Goal: Task Accomplishment & Management: Manage account settings

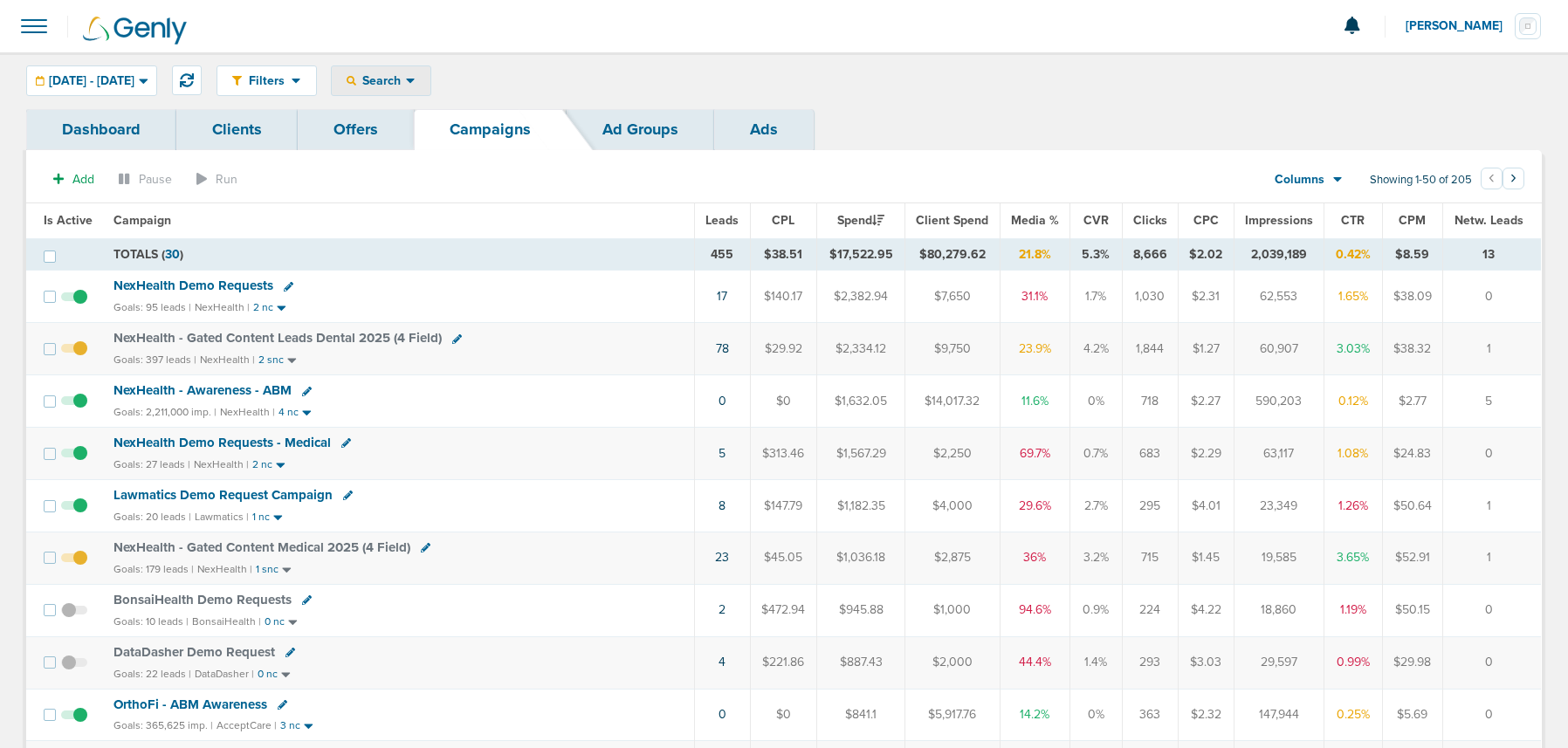
drag, startPoint x: 454, startPoint y: 72, endPoint x: 444, endPoint y: 115, distance: 44.1
click at [406, 73] on span "Search" at bounding box center [381, 81] width 50 height 15
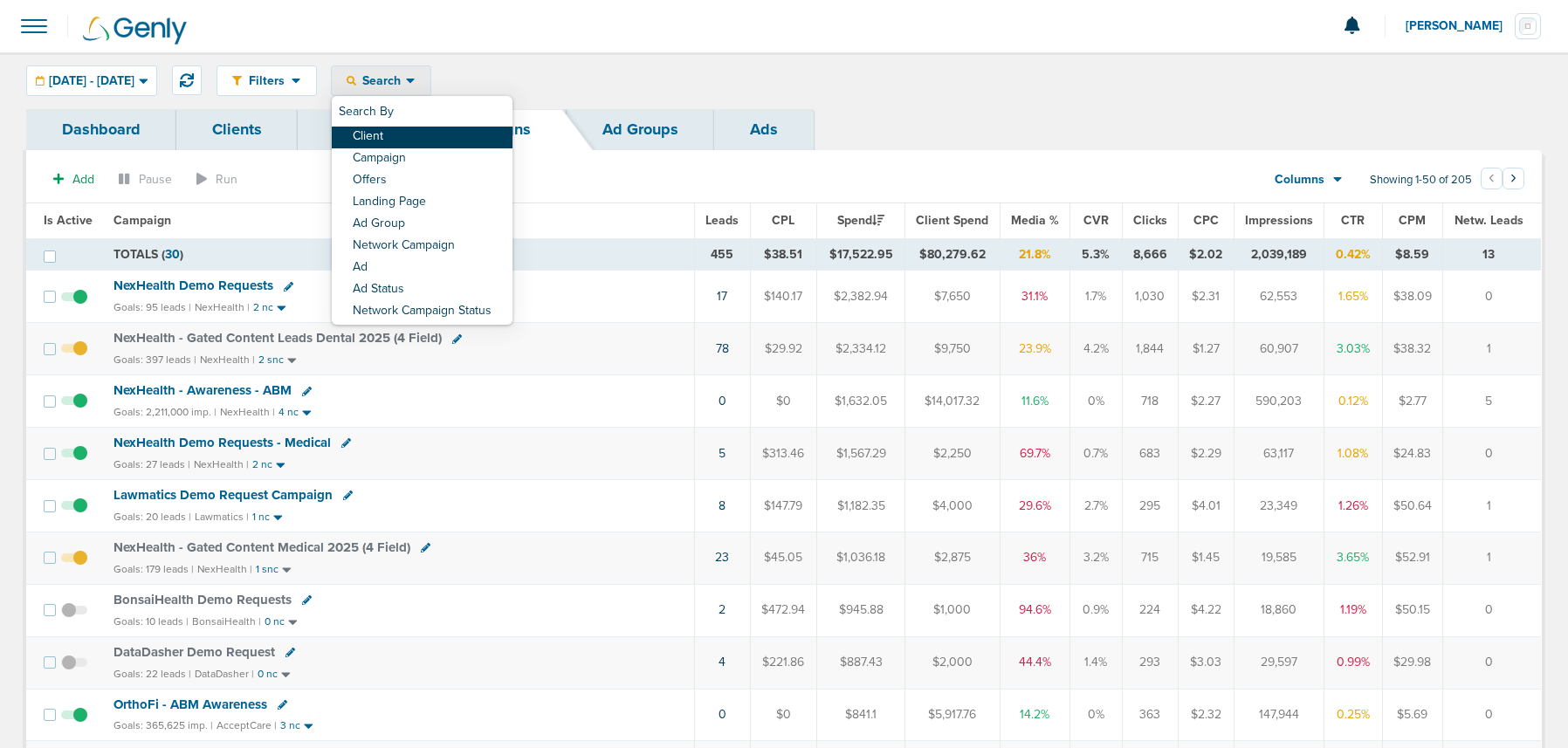
click at [442, 131] on link "Client" at bounding box center [421, 138] width 180 height 22
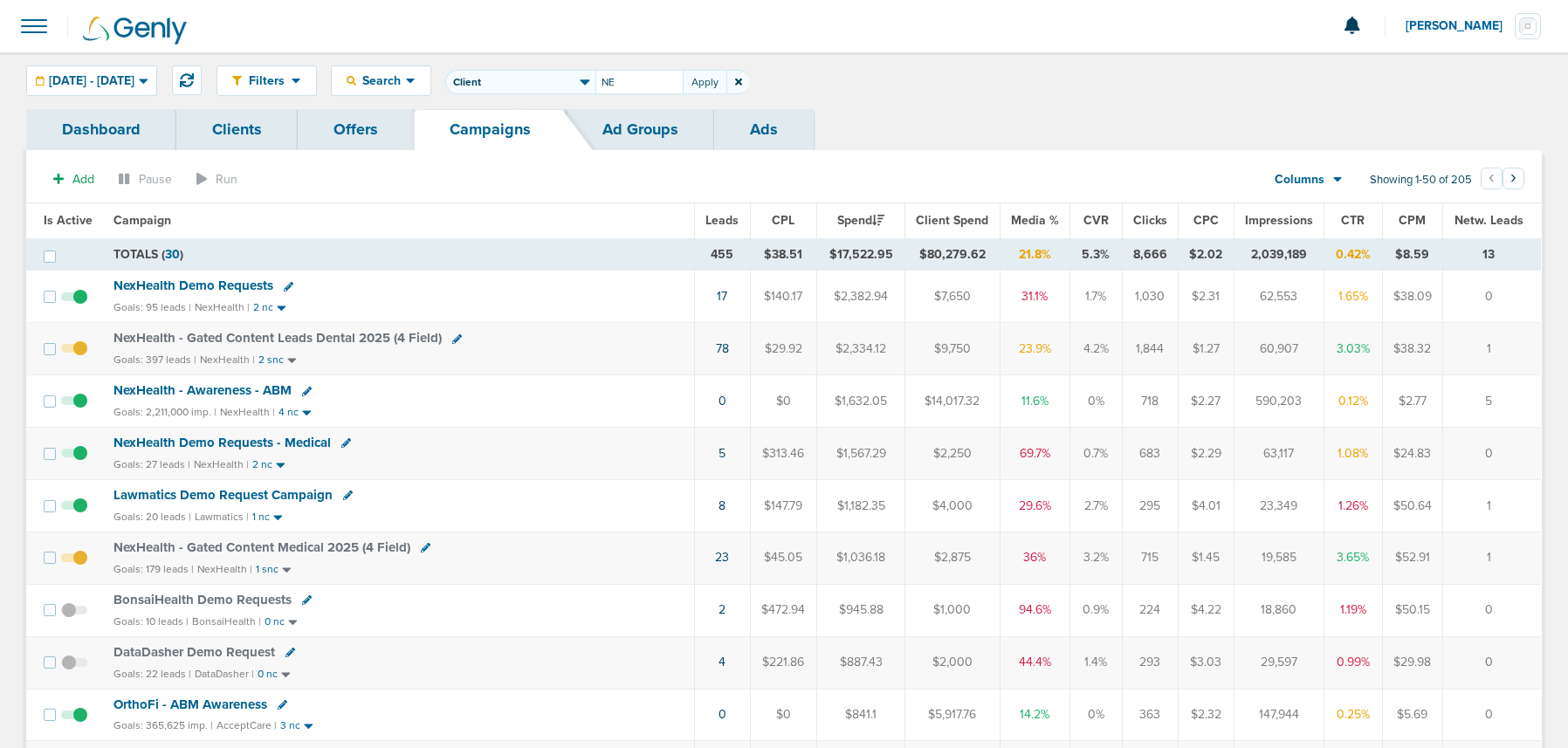
type input "N"
type input "Plug"
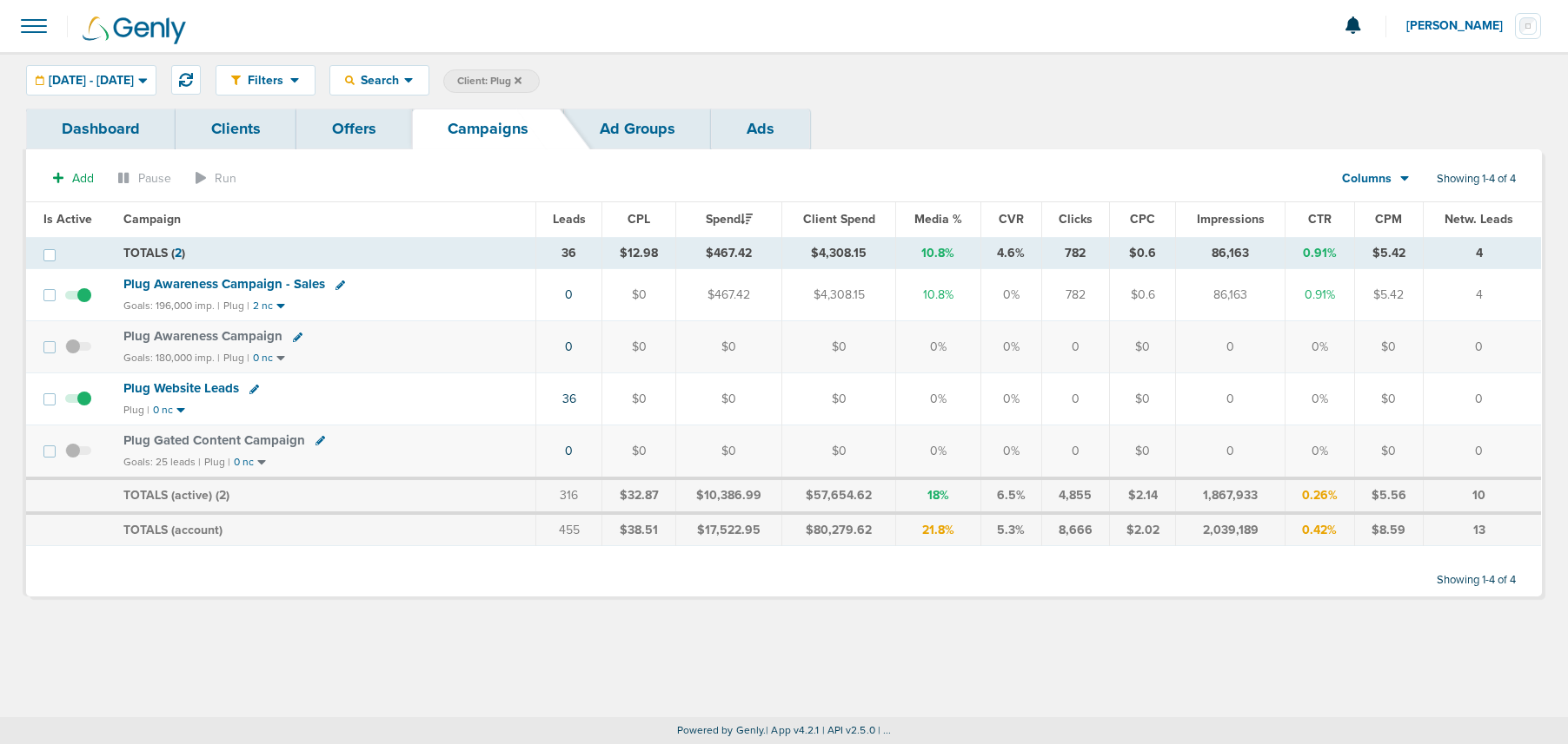
click at [77, 459] on span at bounding box center [78, 459] width 26 height 0
click at [78, 455] on input "checkbox" at bounding box center [78, 455] width 0 height 0
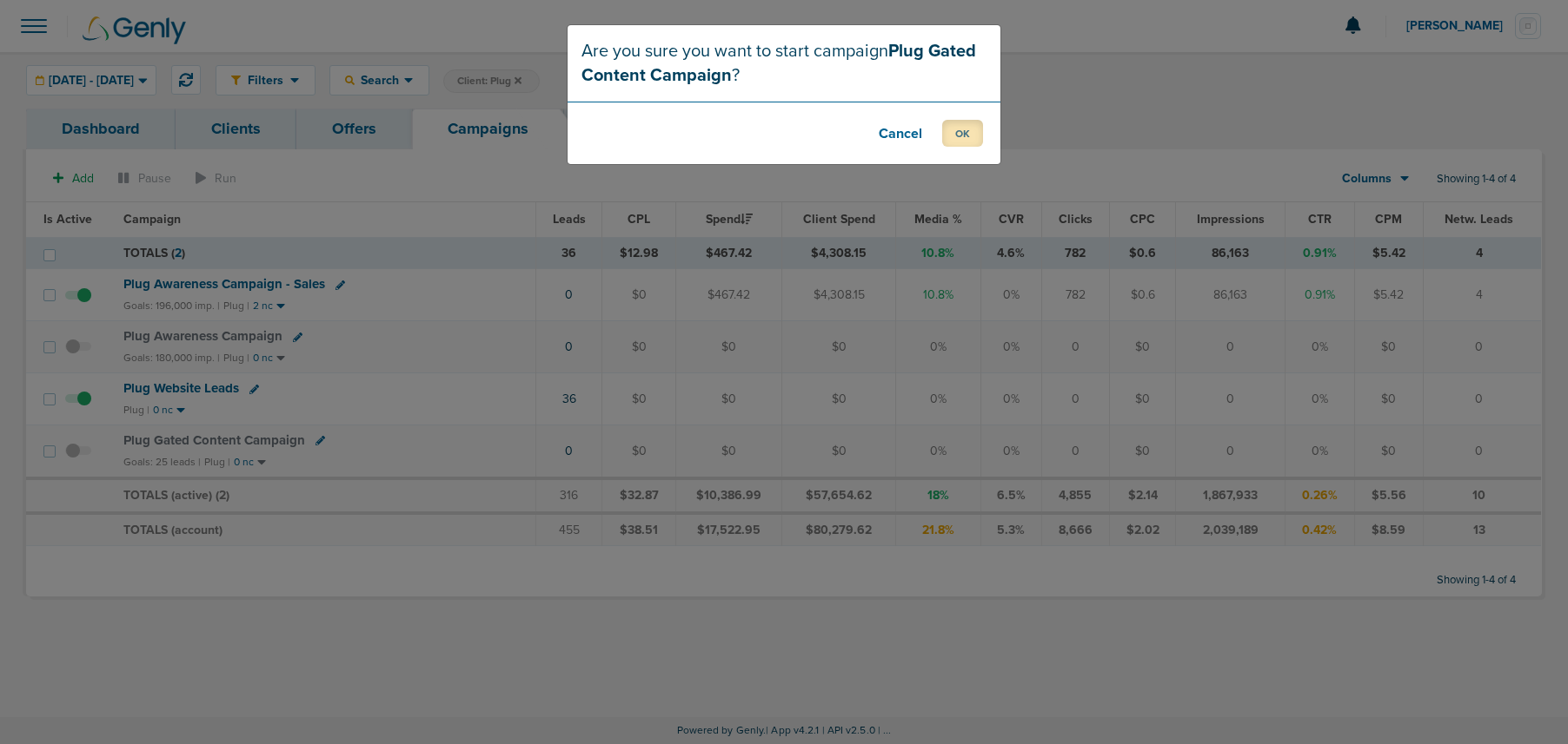
click at [969, 135] on button "OK" at bounding box center [962, 133] width 41 height 27
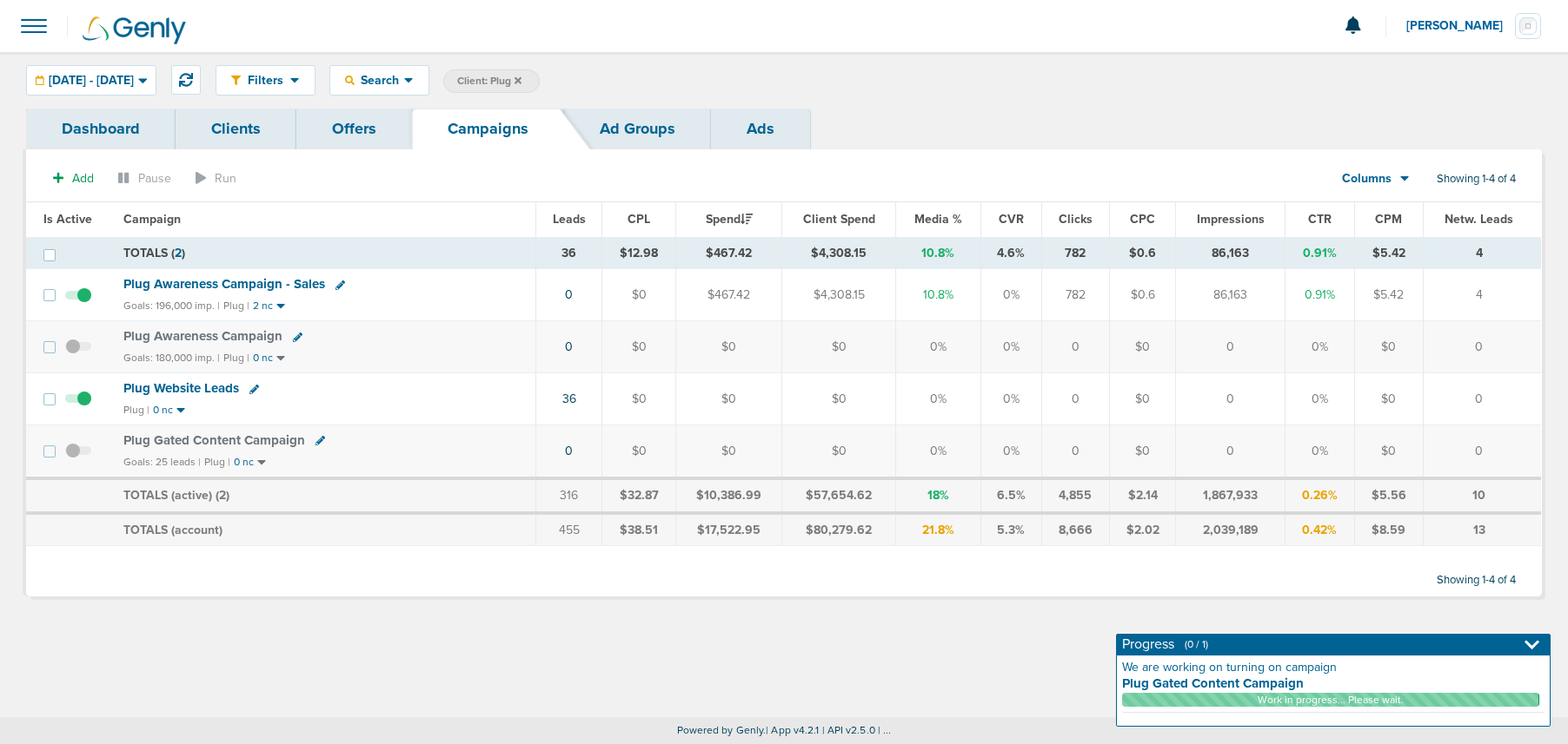
click at [316, 444] on icon at bounding box center [320, 441] width 9 height 9
select select
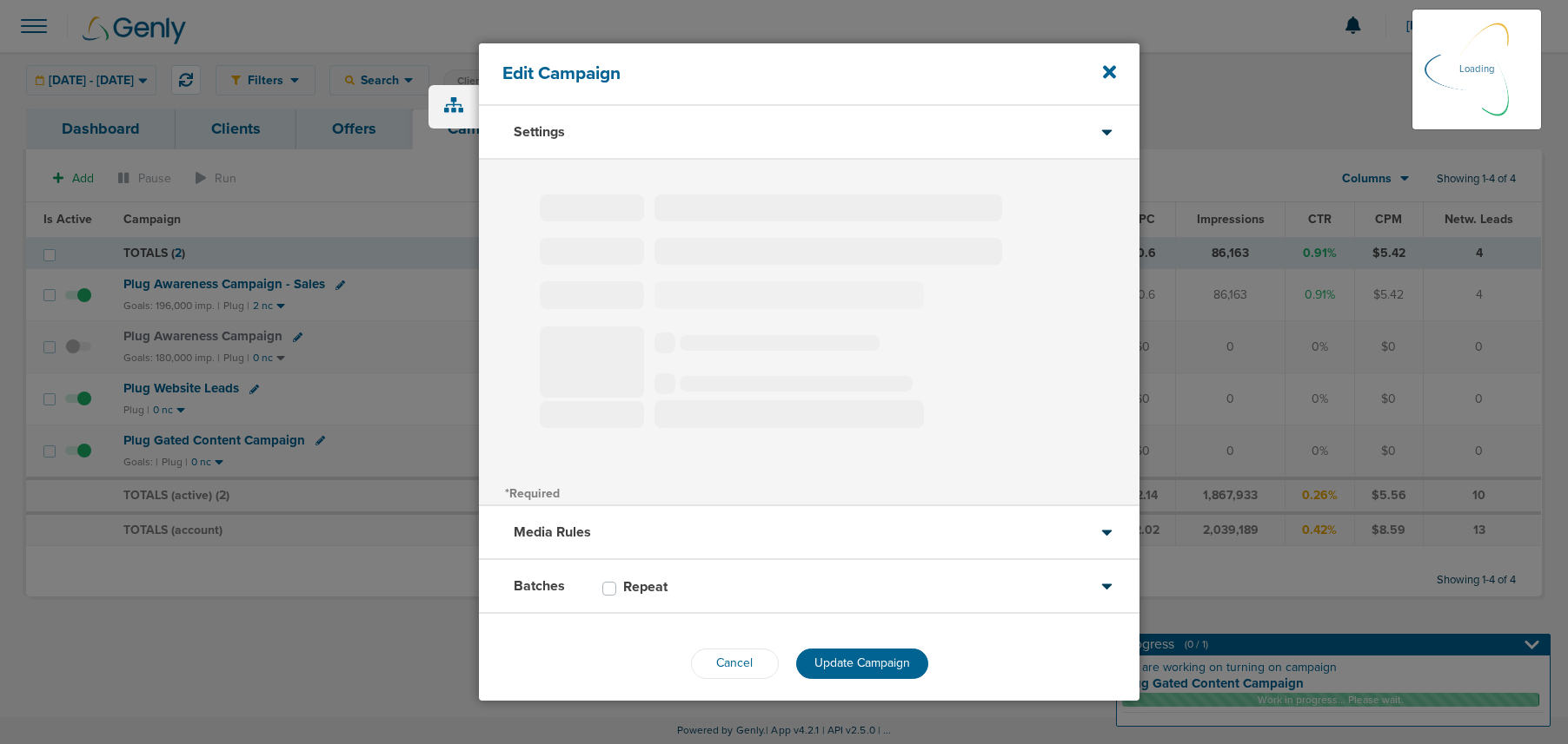
type input "Plug Gated Content Campaign"
select select "Leads"
radio input "true"
select select "readOnly"
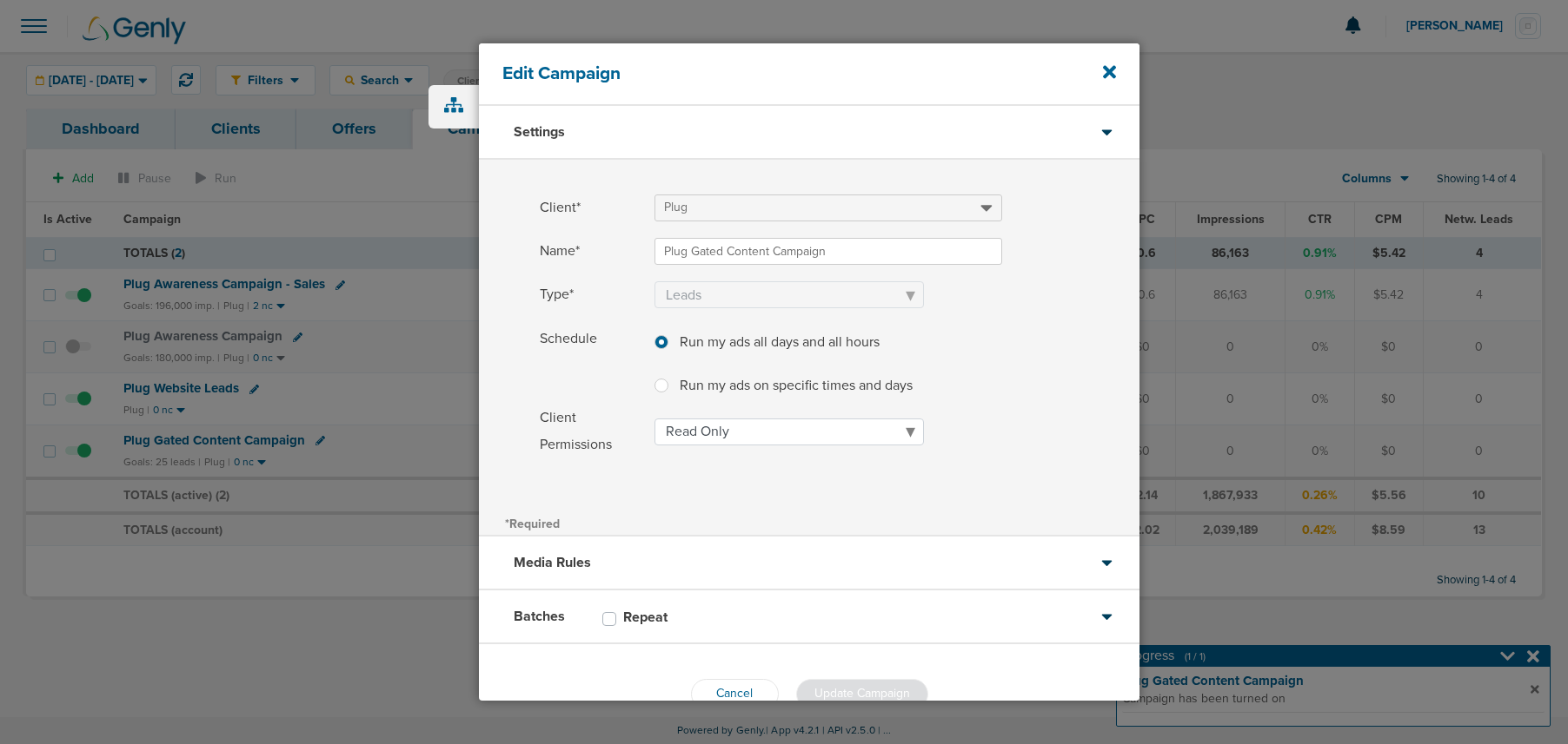
scroll to position [42, 0]
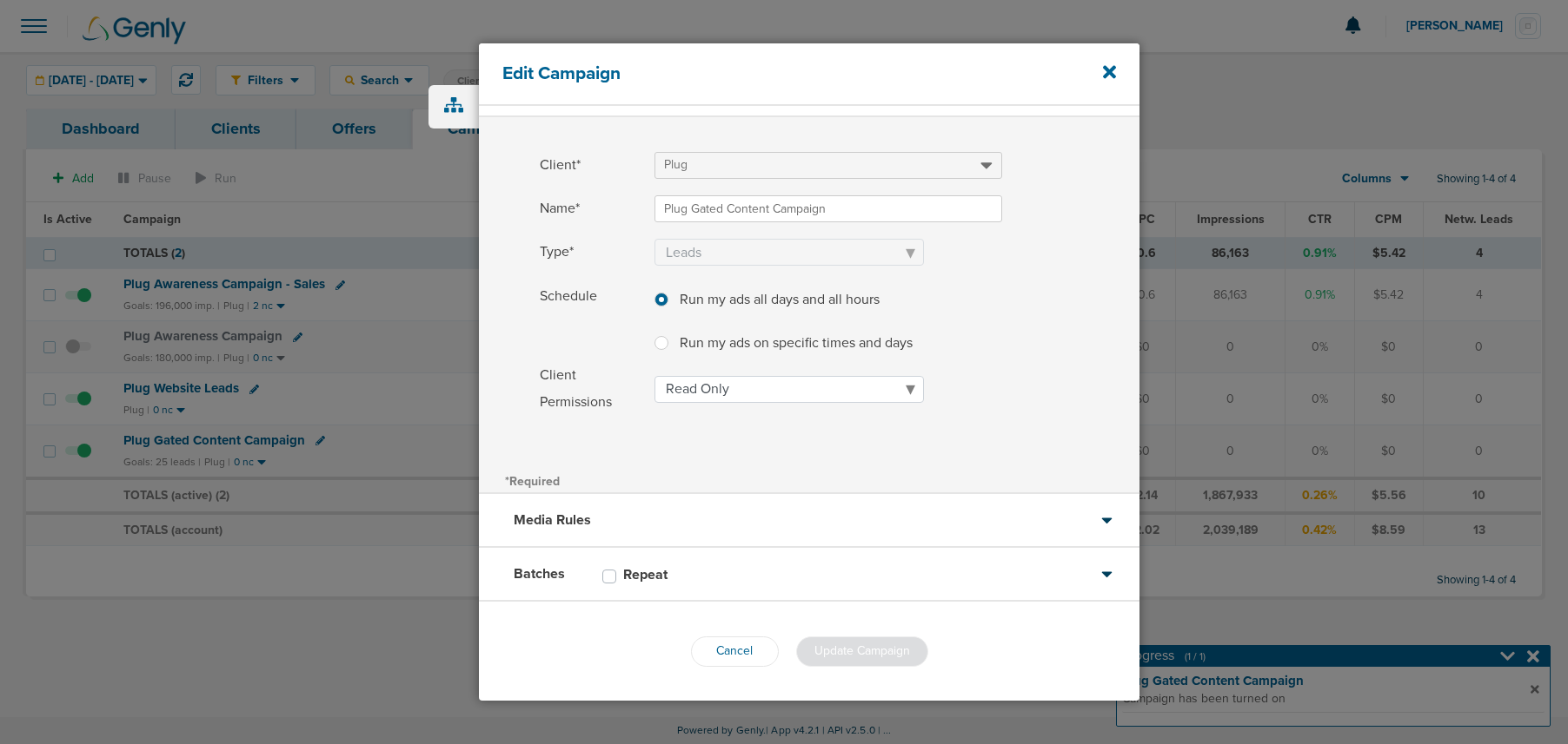
click at [675, 332] on label at bounding box center [675, 332] width 0 height 0
click at [663, 340] on input "Run my ads on specific times and days Run my ads on specific times and days" at bounding box center [661, 341] width 14 height 17
radio input "true"
select select "1"
select select "2"
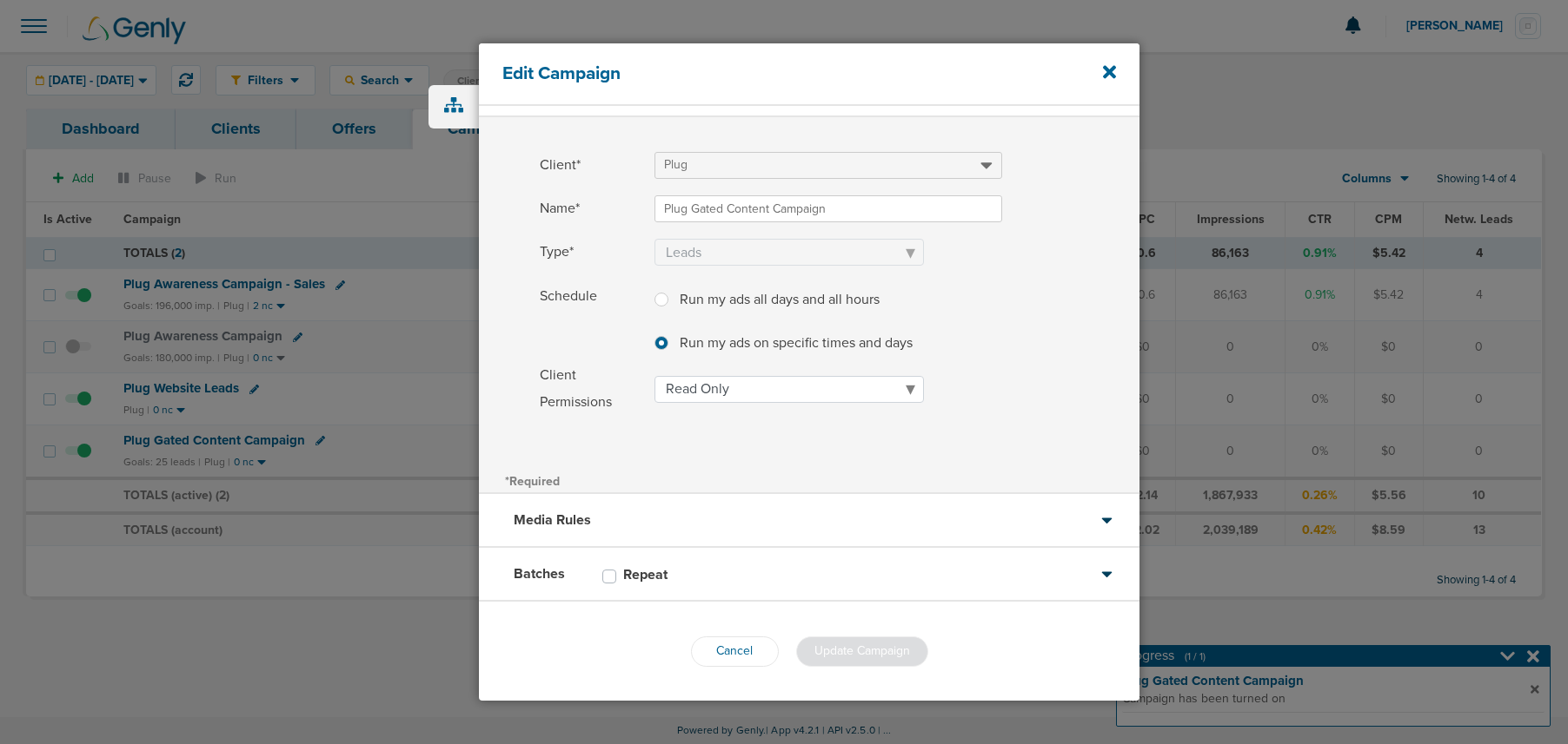
select select "3"
select select "4"
select select "5"
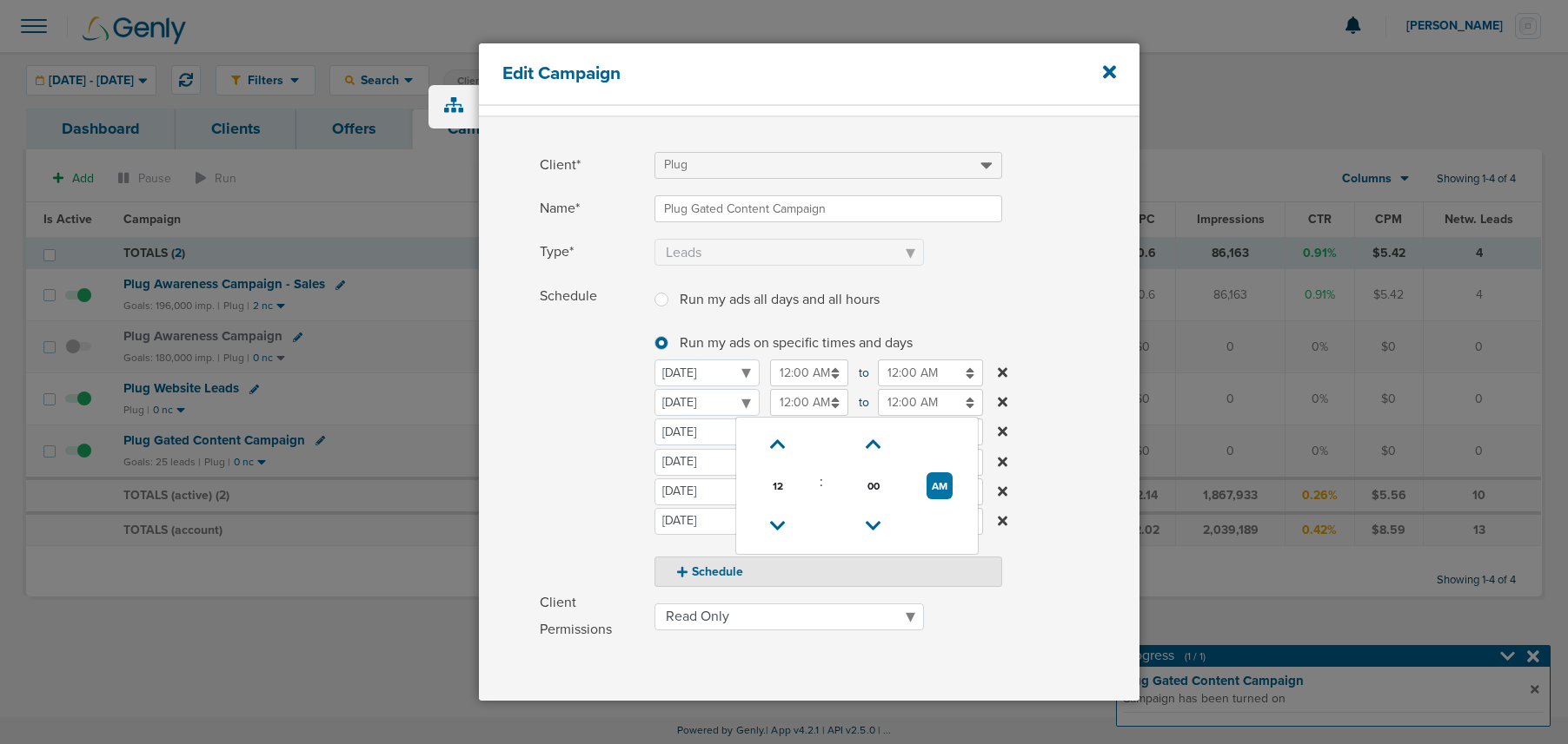
click at [788, 400] on input "12:00 AM" at bounding box center [809, 402] width 78 height 27
click at [778, 454] on link at bounding box center [777, 445] width 30 height 27
type input "1:00 AM"
click at [923, 403] on input "12:00 AM" at bounding box center [930, 402] width 105 height 27
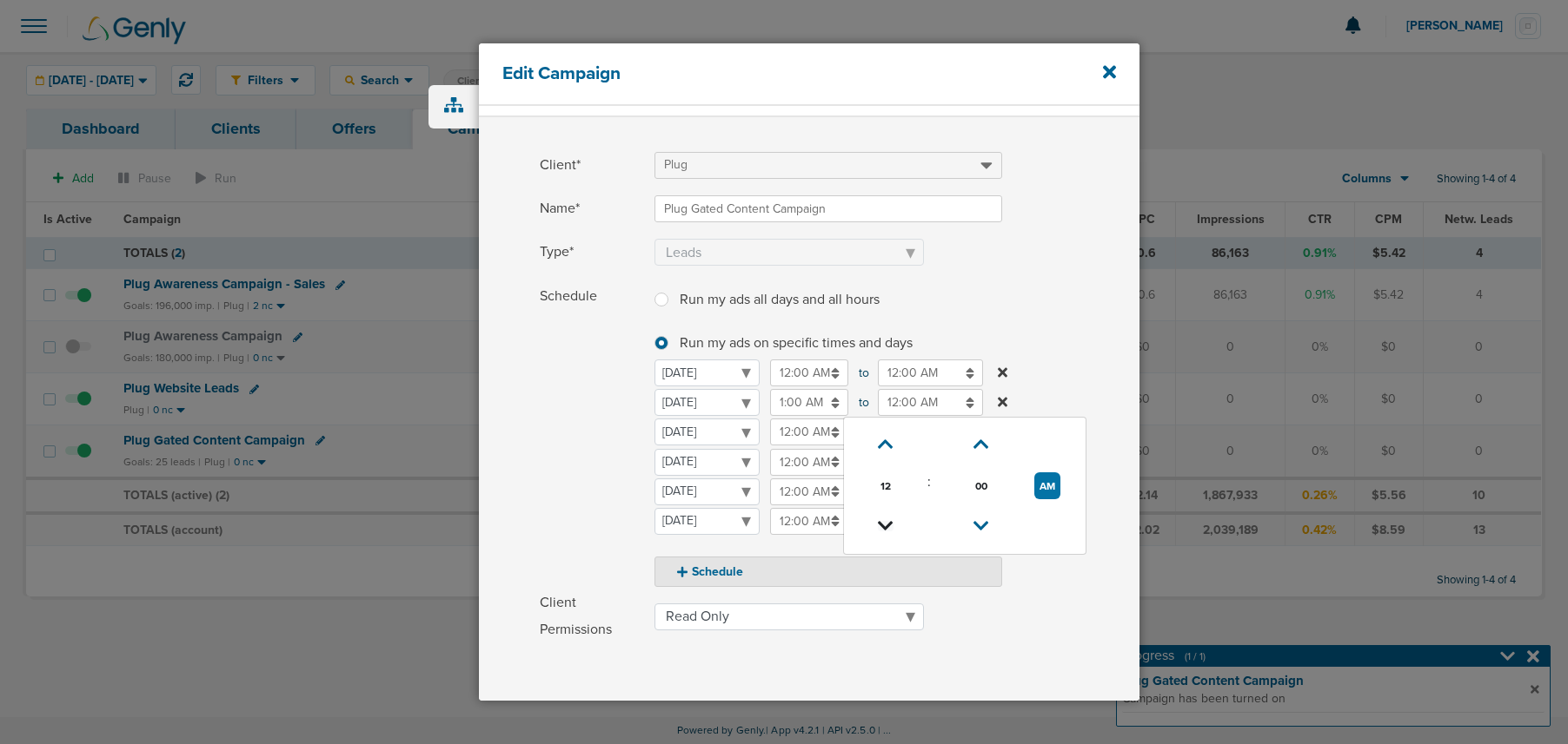
click at [883, 527] on icon at bounding box center [885, 526] width 16 height 10
type input "8:00 PM"
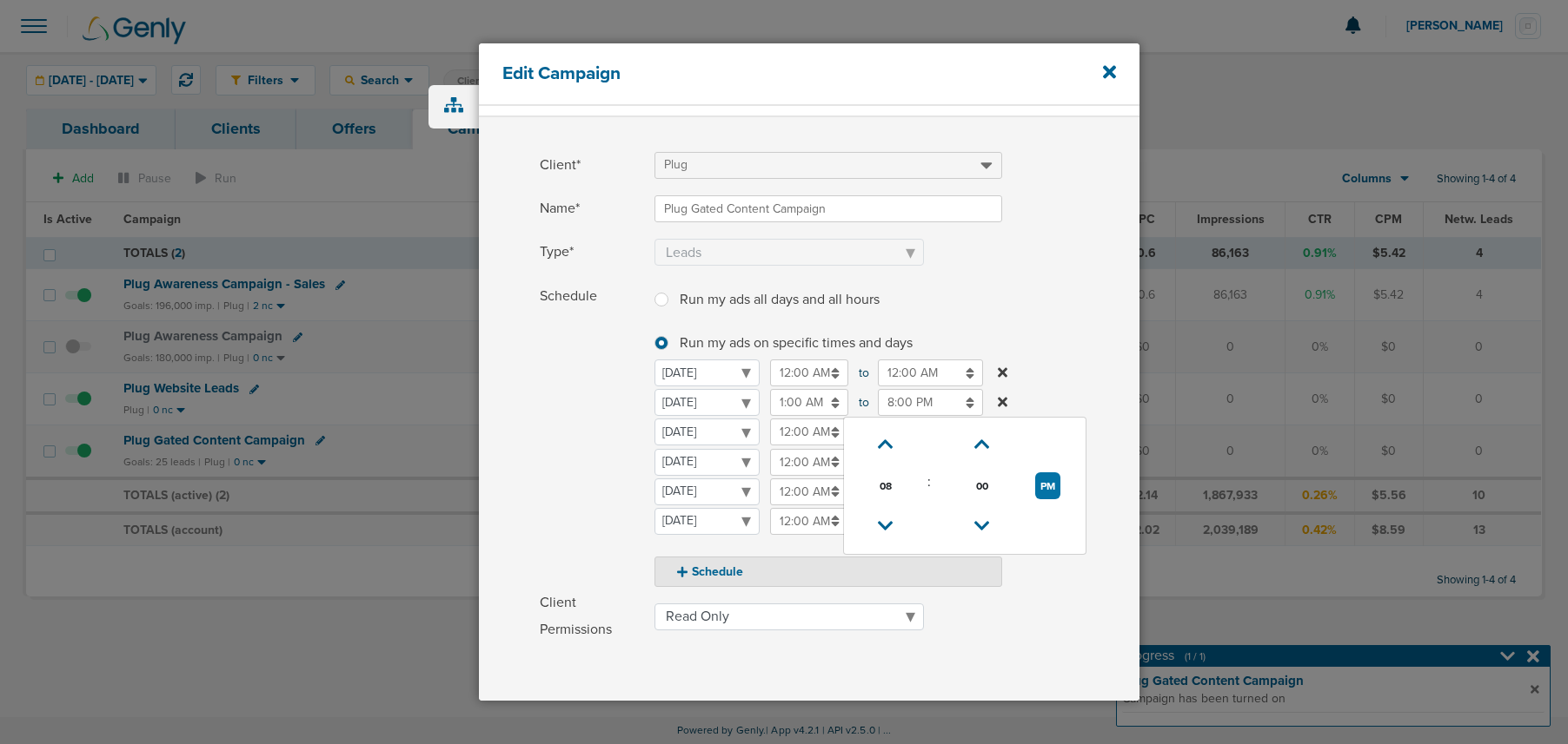
click at [562, 421] on span "Schedule" at bounding box center [591, 435] width 104 height 304
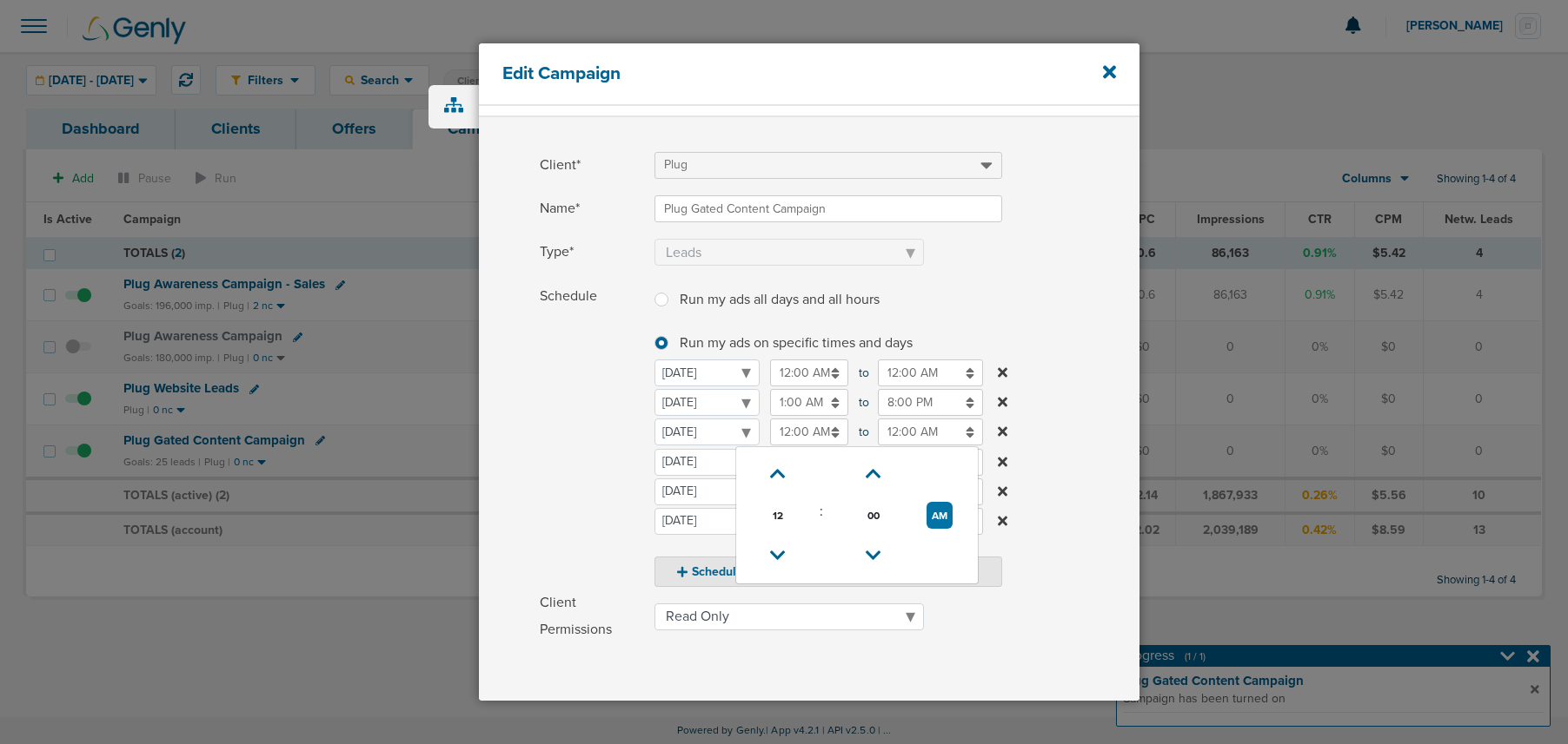
click at [791, 432] on input "12:00 AM" at bounding box center [809, 432] width 78 height 27
click at [778, 475] on icon at bounding box center [778, 473] width 16 height 10
type input "1:00 AM"
click at [915, 436] on input "12:00 AM" at bounding box center [930, 432] width 105 height 27
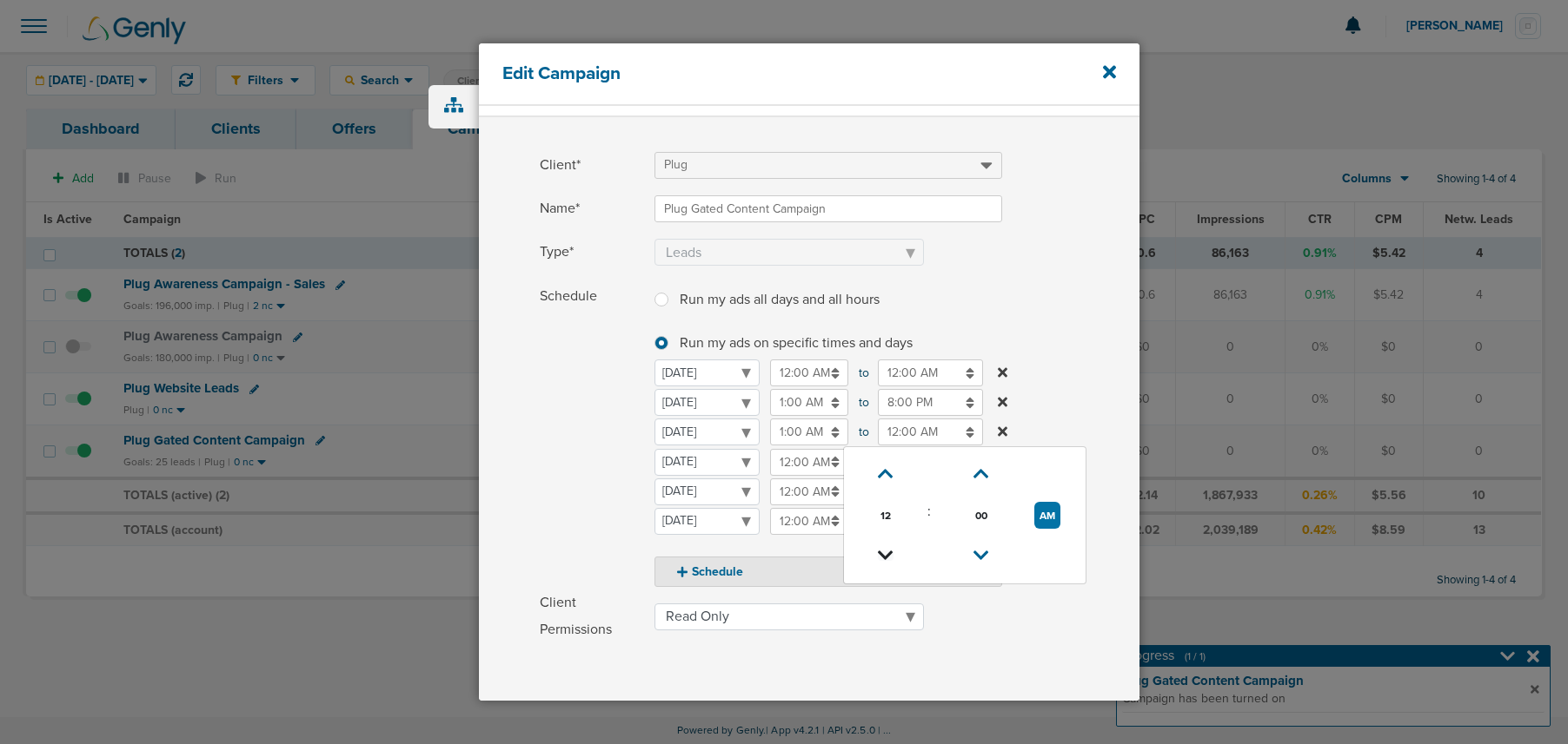
click at [883, 551] on icon at bounding box center [885, 555] width 16 height 10
type input "8:00 PM"
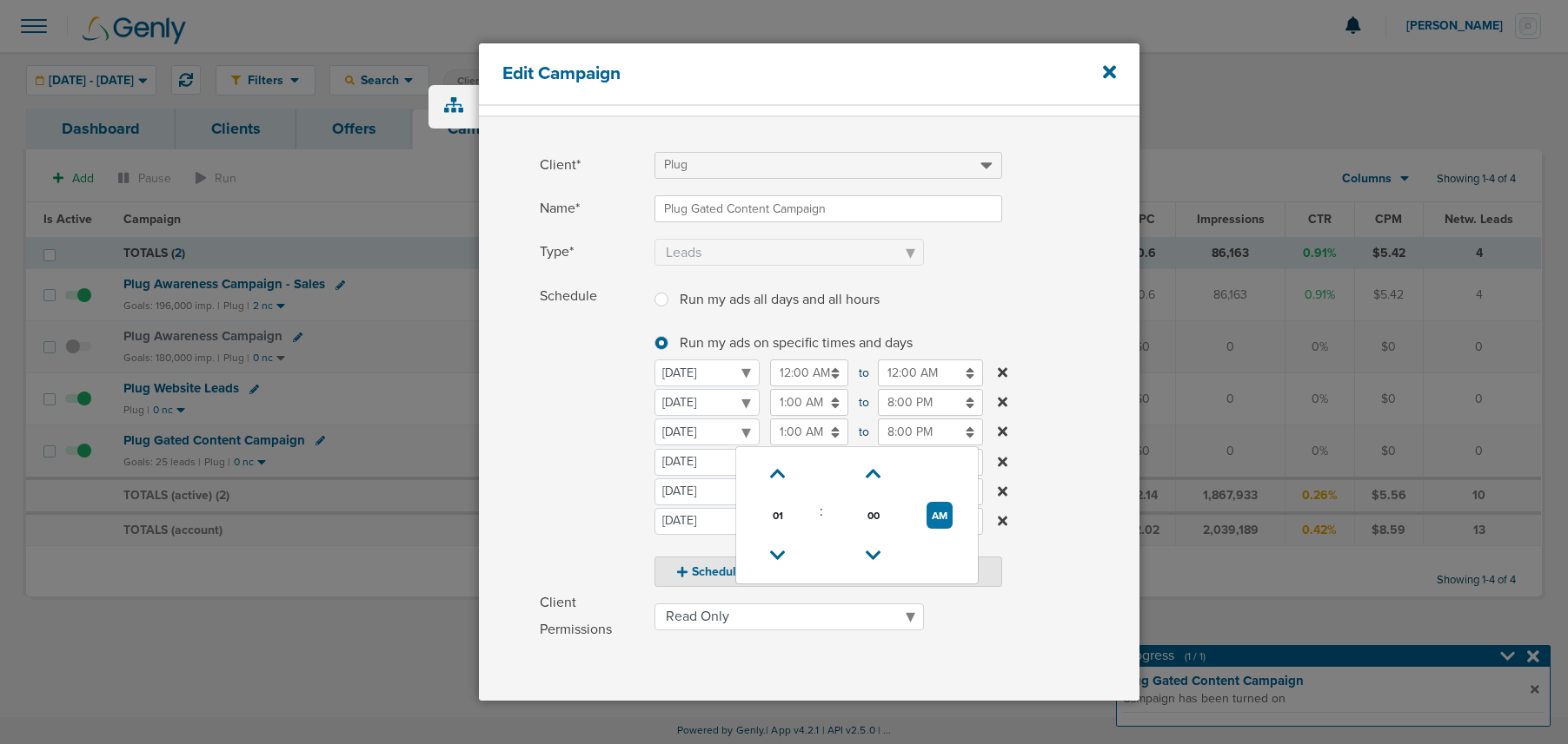
click at [790, 433] on input "1:00 AM" at bounding box center [809, 432] width 78 height 27
click at [771, 474] on icon at bounding box center [778, 473] width 16 height 10
click at [778, 551] on icon at bounding box center [778, 555] width 16 height 10
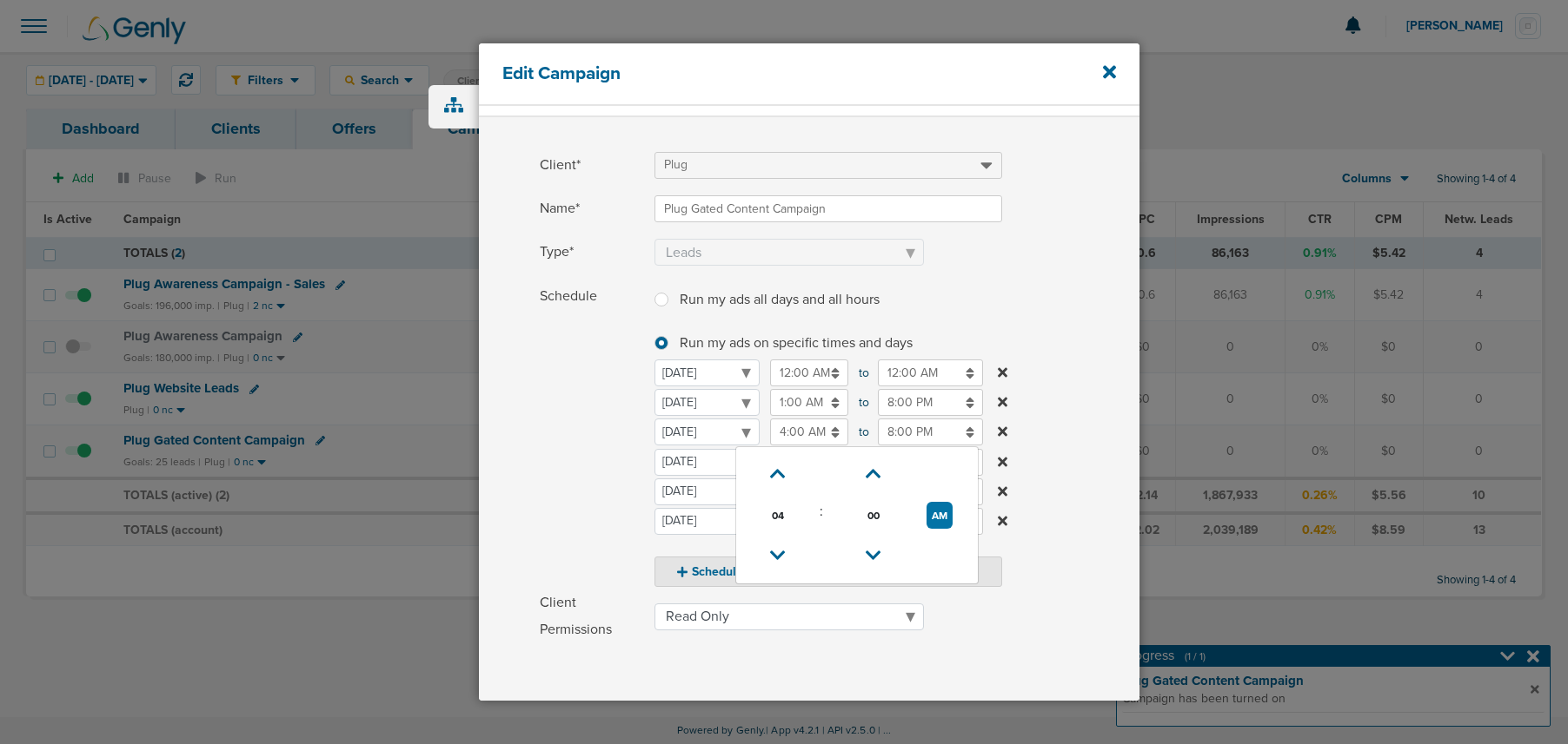
type input "3:00 AM"
click at [561, 420] on span "Schedule" at bounding box center [591, 435] width 104 height 304
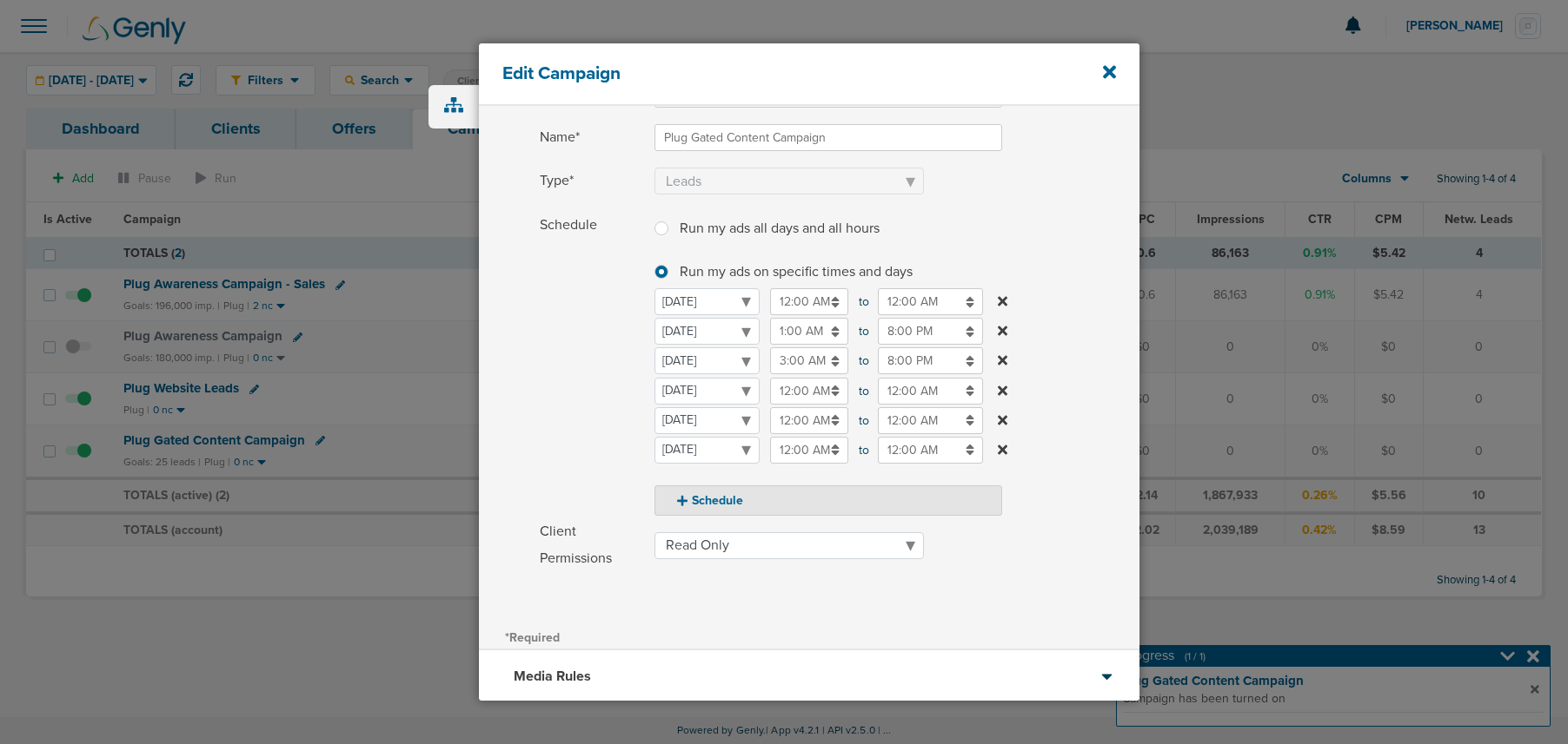
scroll to position [117, 0]
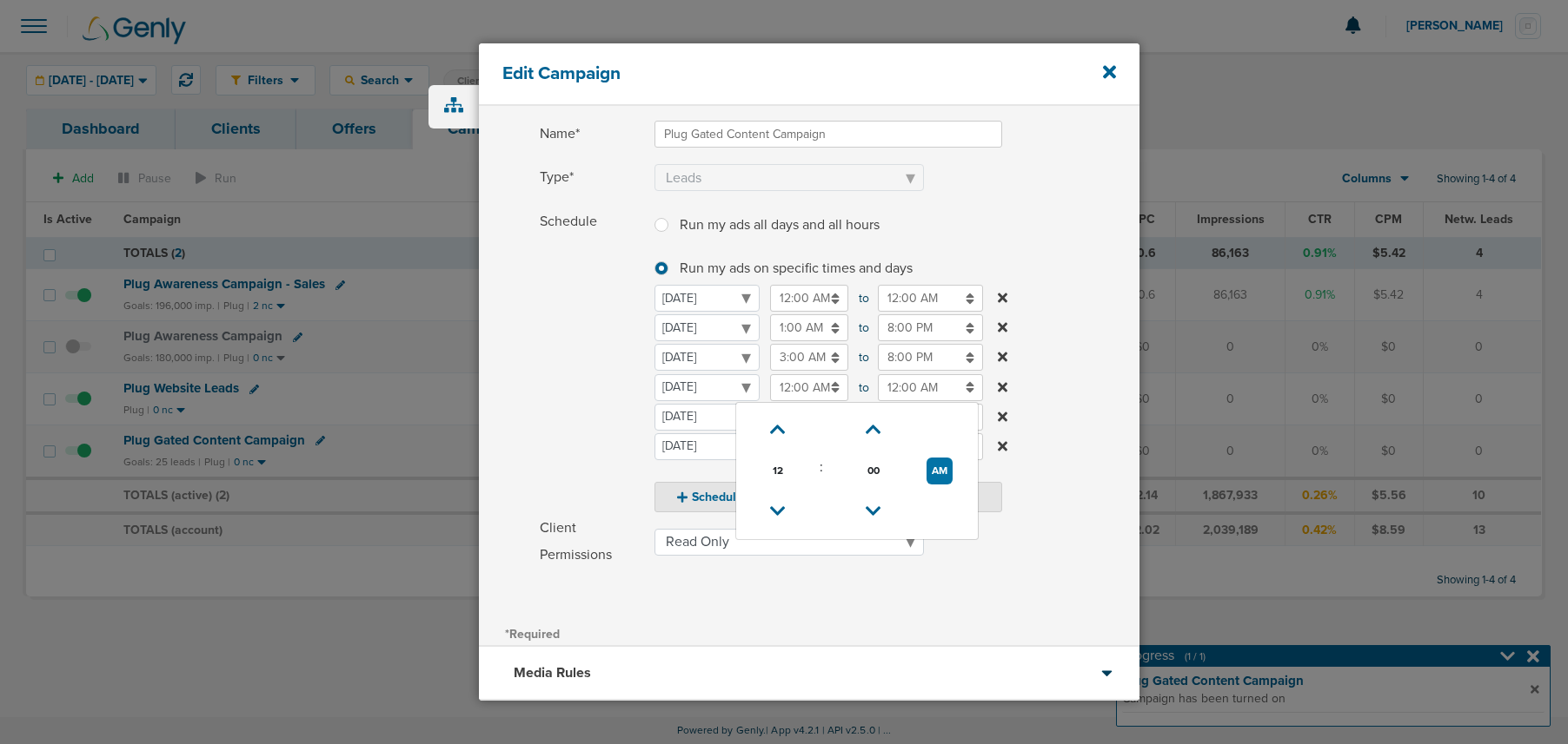
click at [790, 384] on input "12:00 AM" at bounding box center [809, 388] width 78 height 27
click at [779, 426] on icon at bounding box center [778, 429] width 16 height 10
type input "3:00 AM"
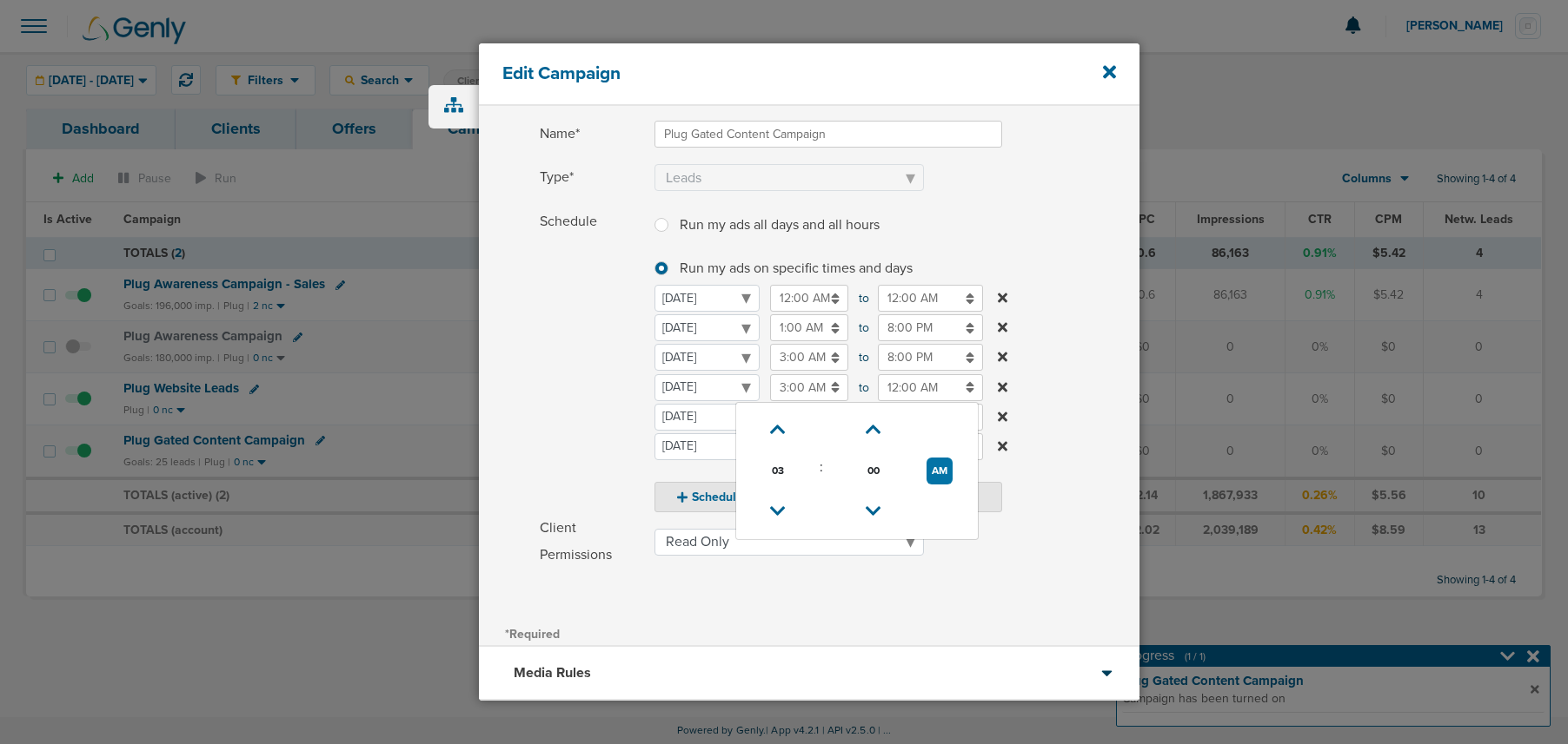
click at [922, 392] on input "12:00 AM" at bounding box center [930, 388] width 105 height 27
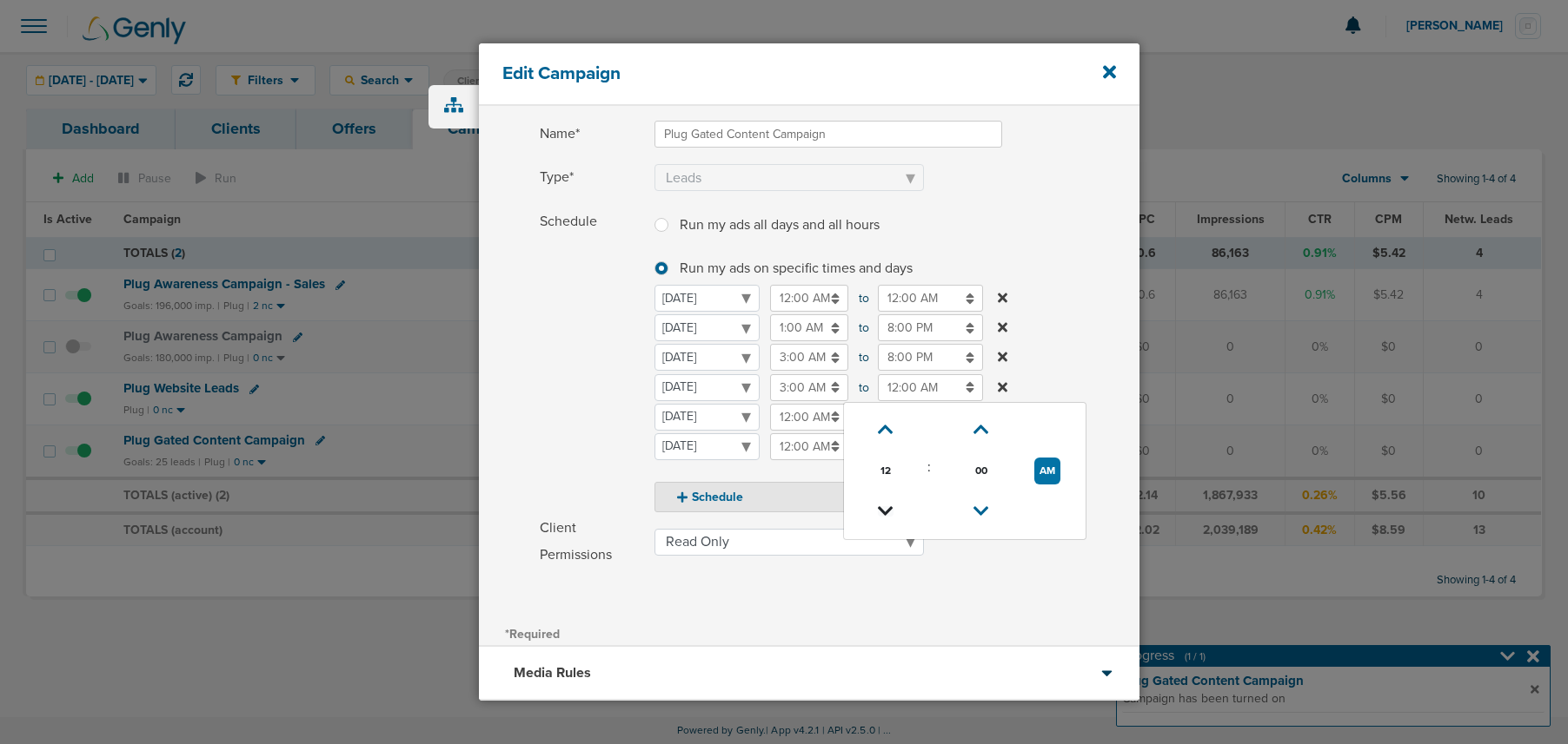
click at [881, 507] on icon at bounding box center [885, 511] width 16 height 10
type input "9:00 PM"
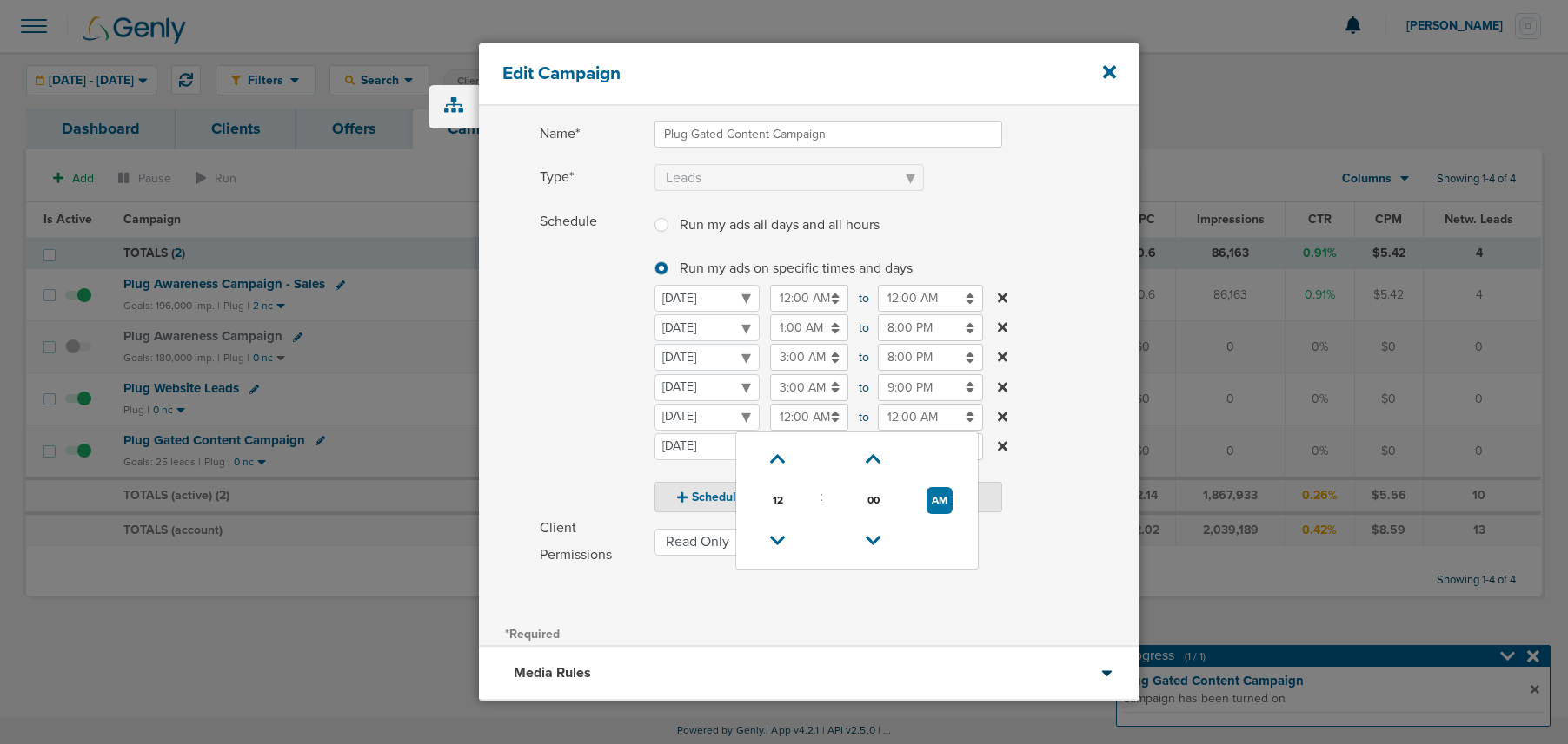
drag, startPoint x: 805, startPoint y: 407, endPoint x: 805, endPoint y: 423, distance: 16.0
click at [805, 407] on input "12:00 AM" at bounding box center [809, 417] width 78 height 27
click at [778, 459] on icon at bounding box center [778, 459] width 16 height 10
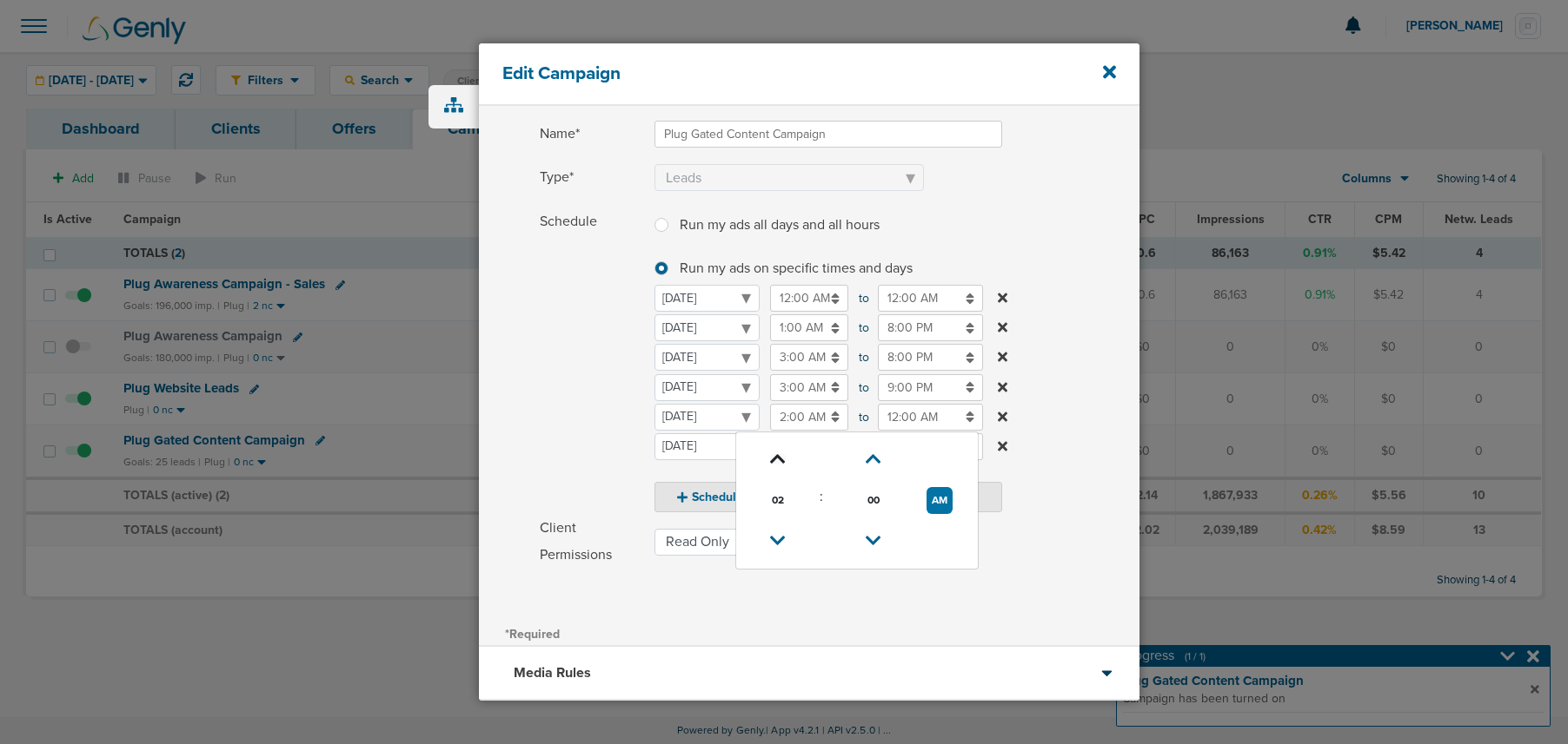
type input "3:00 AM"
click at [919, 404] on input "12:00 AM" at bounding box center [930, 417] width 105 height 27
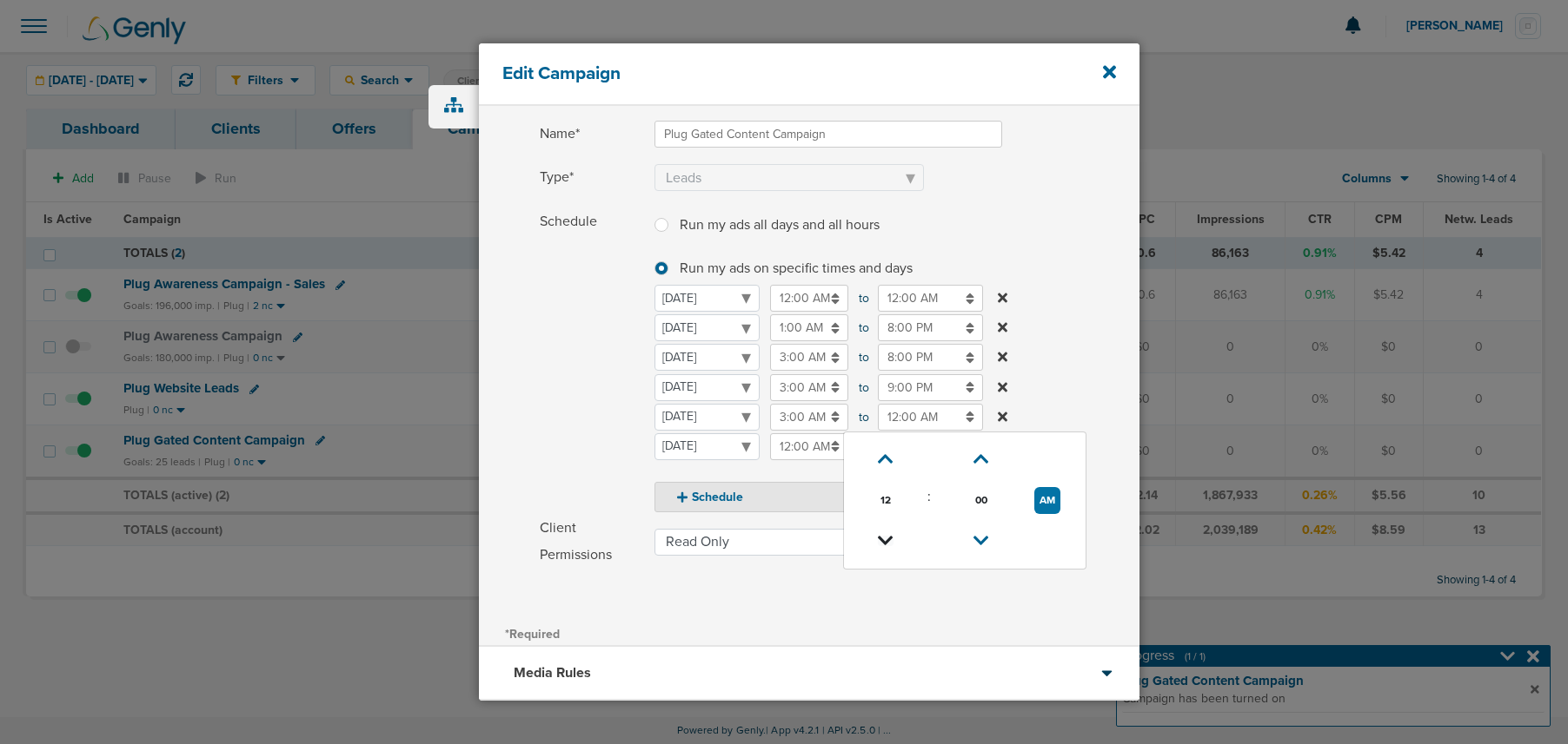
click at [890, 536] on icon at bounding box center [885, 541] width 16 height 10
type input "9:00 PM"
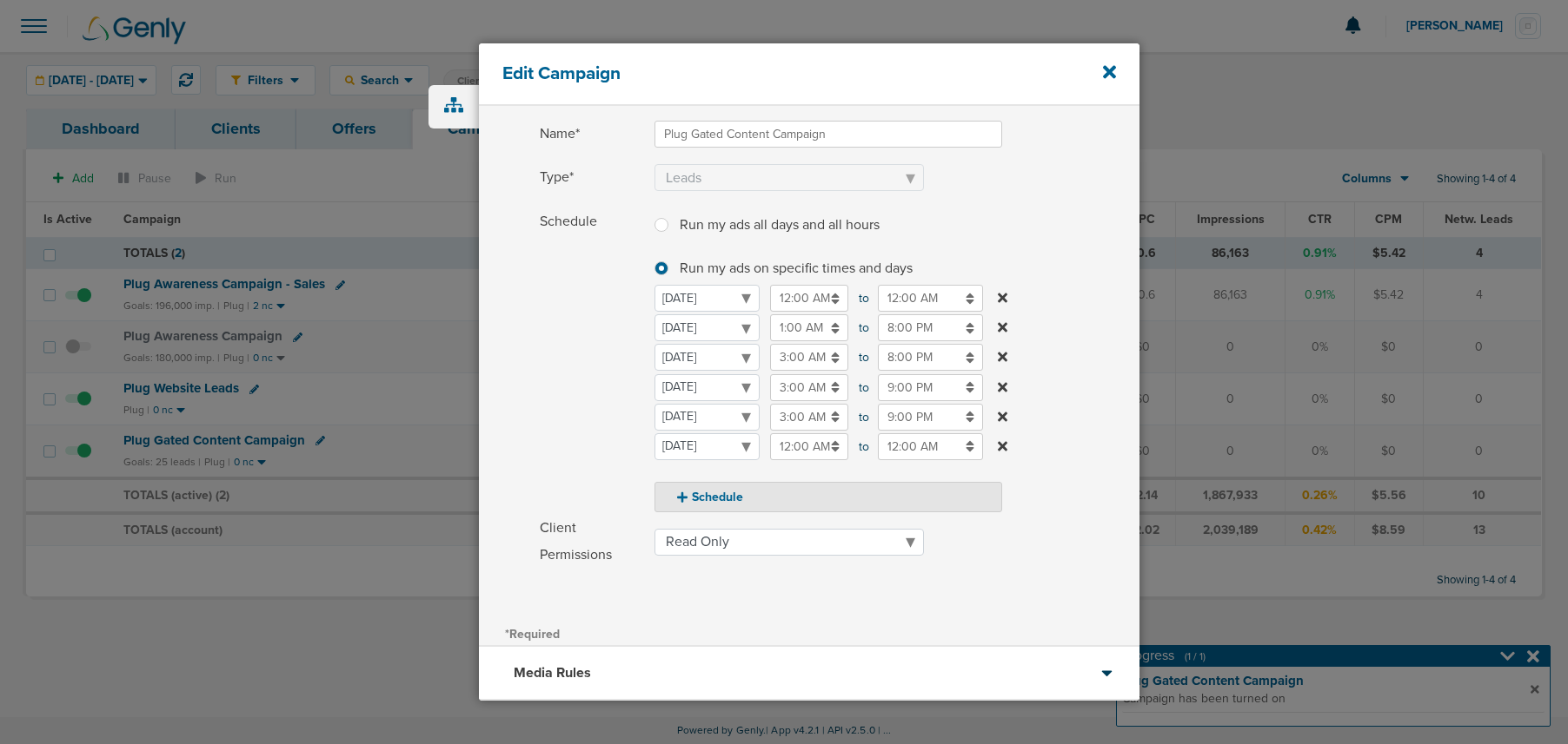
drag, startPoint x: 623, startPoint y: 413, endPoint x: 928, endPoint y: 434, distance: 305.7
click at [626, 415] on span "Schedule" at bounding box center [591, 360] width 104 height 304
click at [1000, 448] on icon at bounding box center [1002, 446] width 9 height 9
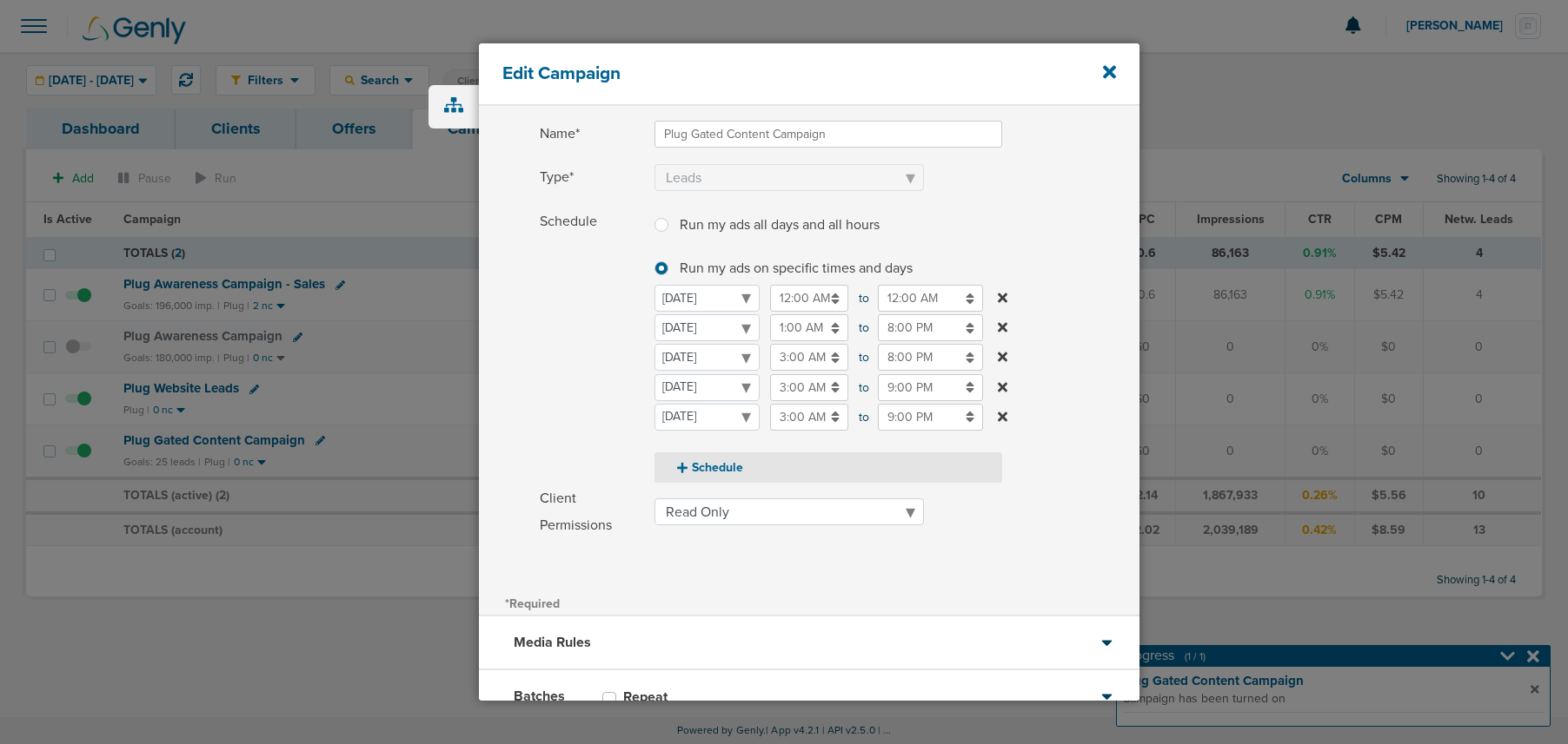
scroll to position [240, 0]
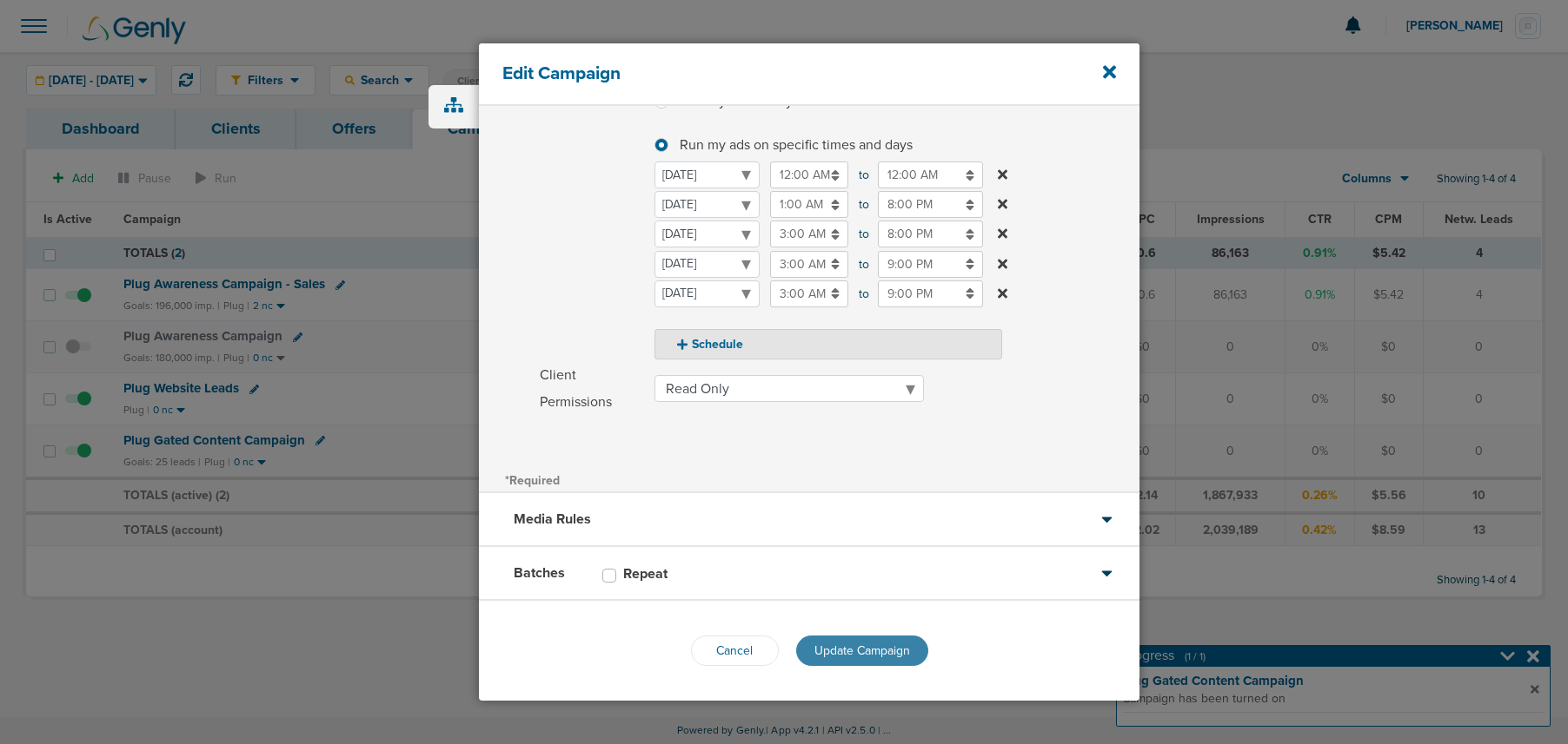
click at [841, 648] on span "Update Campaign" at bounding box center [862, 651] width 96 height 15
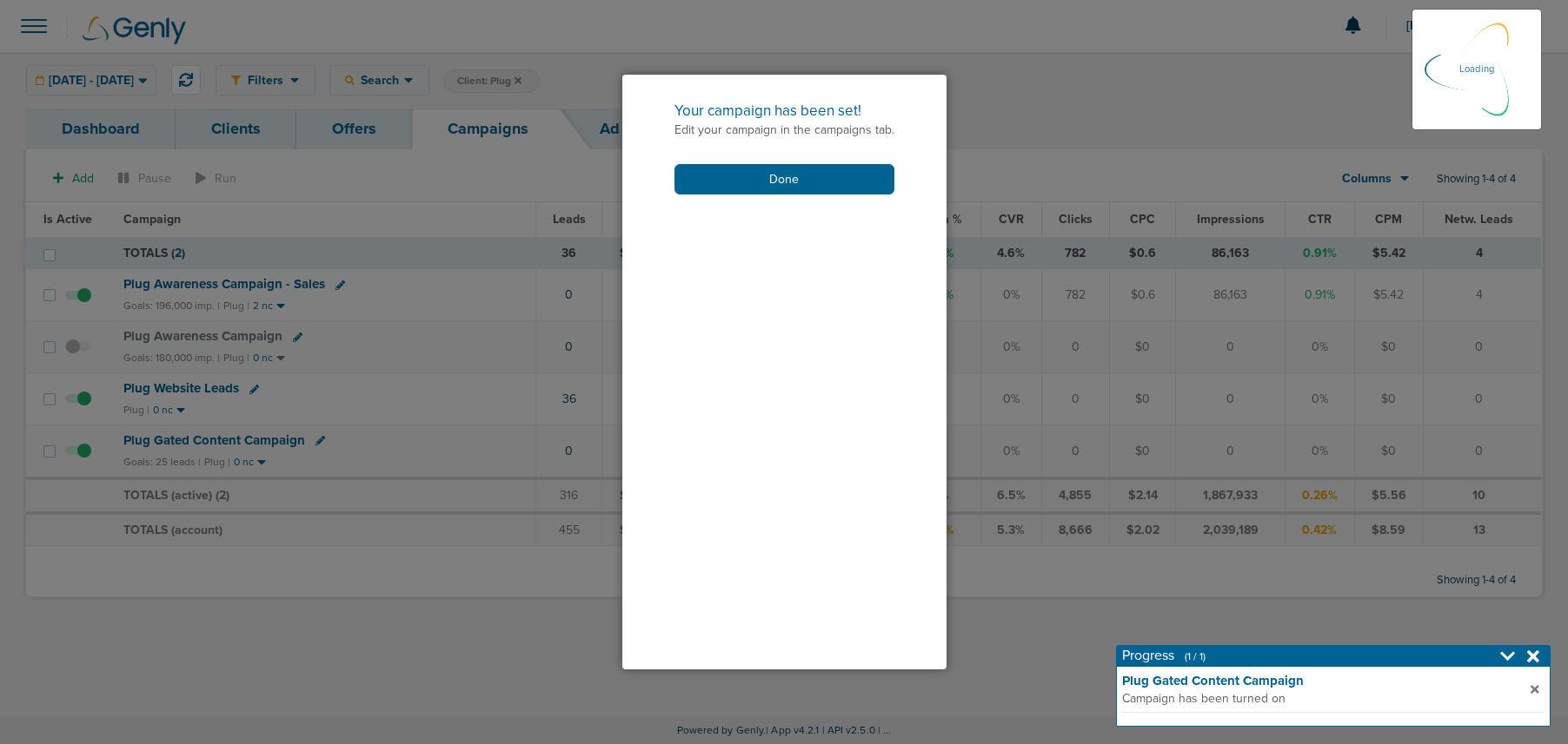
scroll to position [186, 0]
click at [712, 179] on button "Done" at bounding box center [784, 179] width 220 height 30
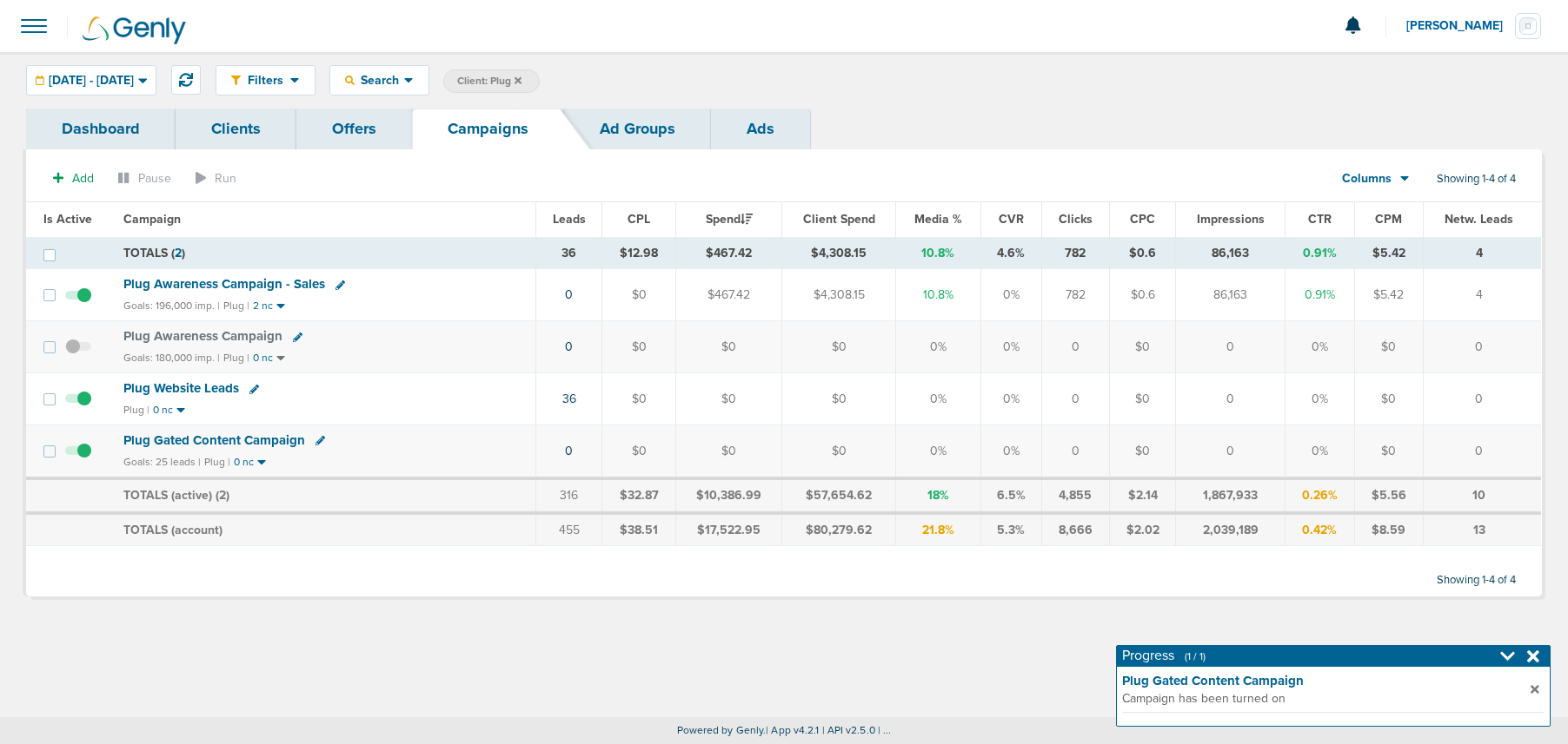
click at [199, 438] on span "Plug Gated Content Campaign" at bounding box center [214, 440] width 181 height 16
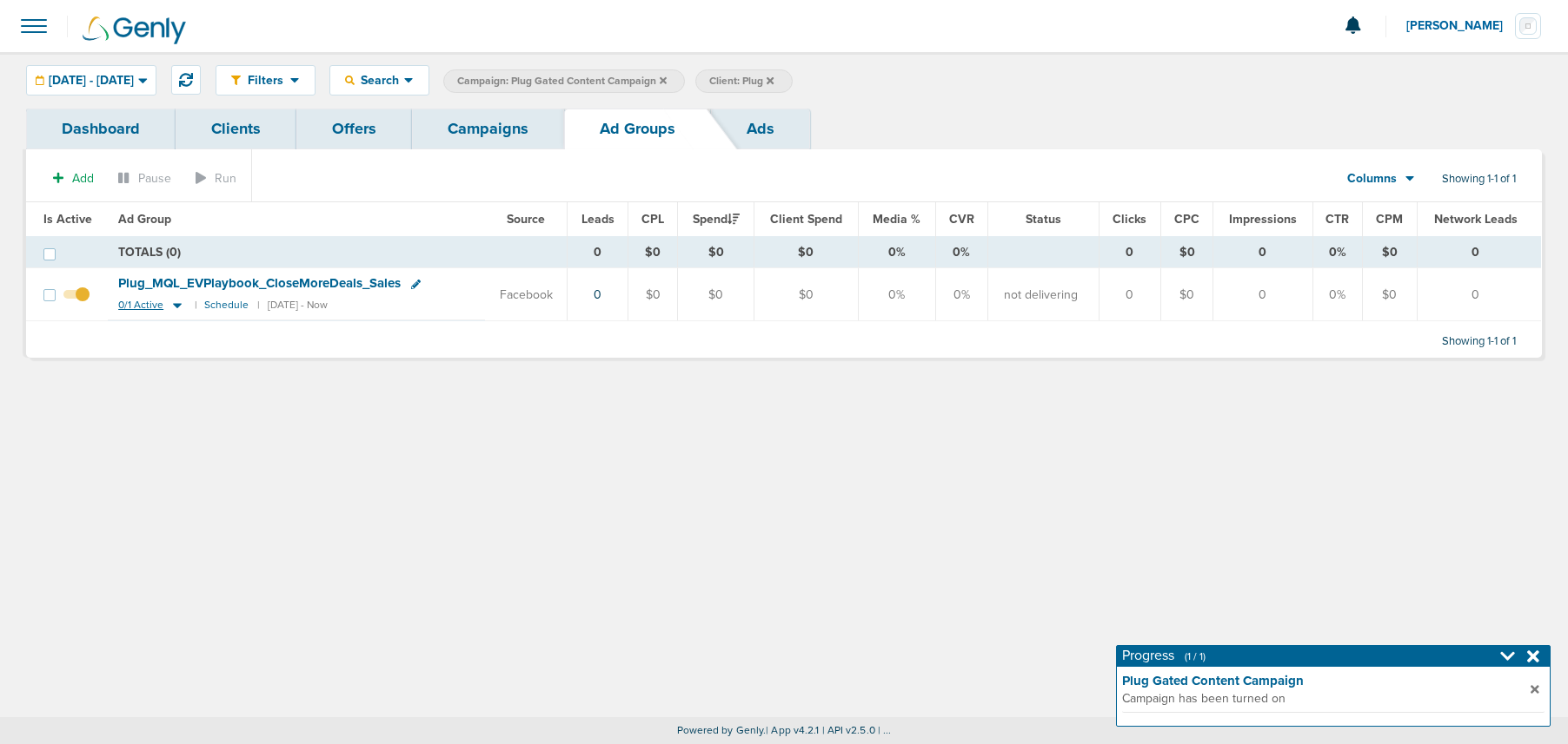
click at [170, 301] on icon at bounding box center [177, 306] width 18 height 15
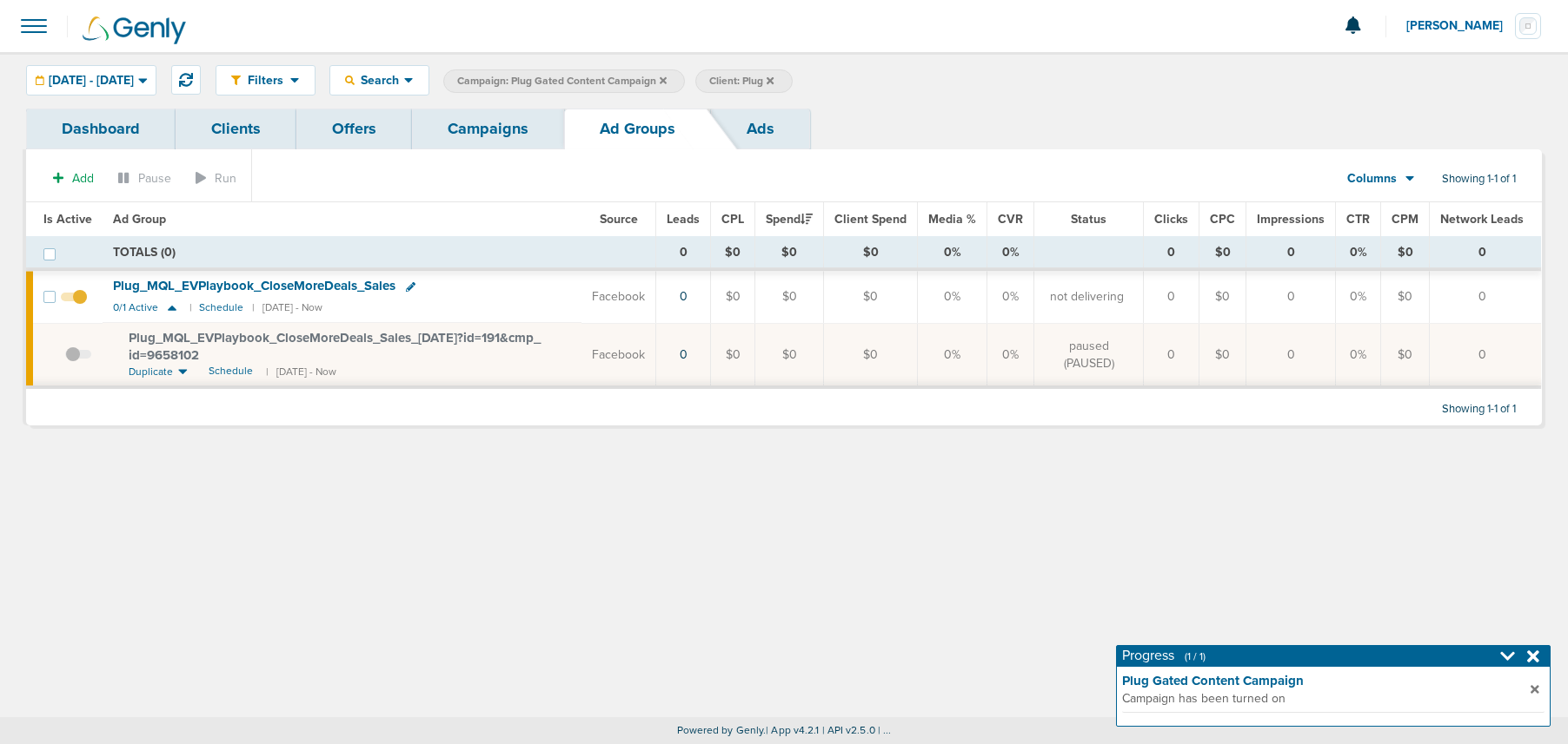
click at [71, 363] on span at bounding box center [78, 363] width 26 height 0
click at [65, 359] on input "checkbox" at bounding box center [65, 359] width 0 height 0
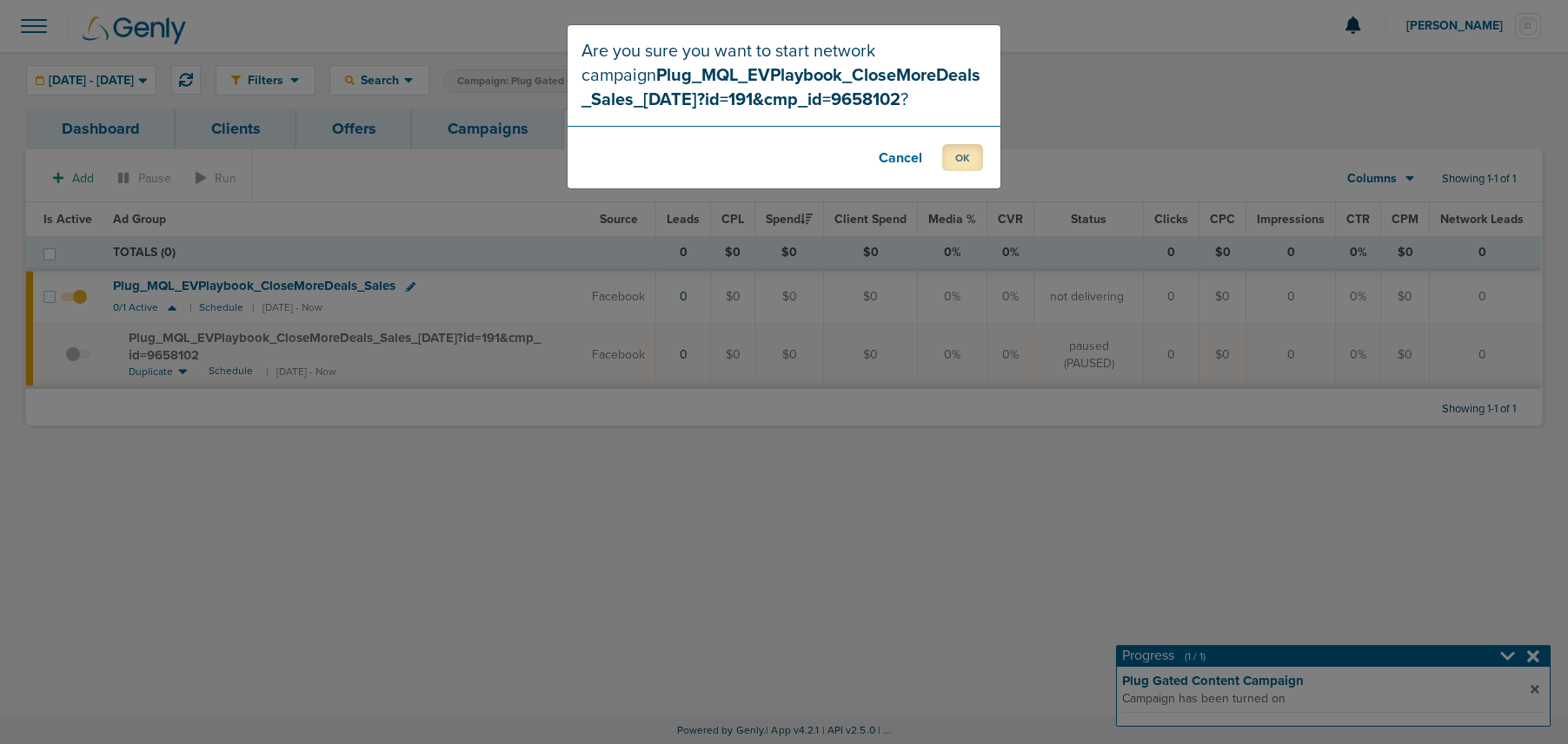
click at [958, 163] on button "OK" at bounding box center [962, 157] width 41 height 27
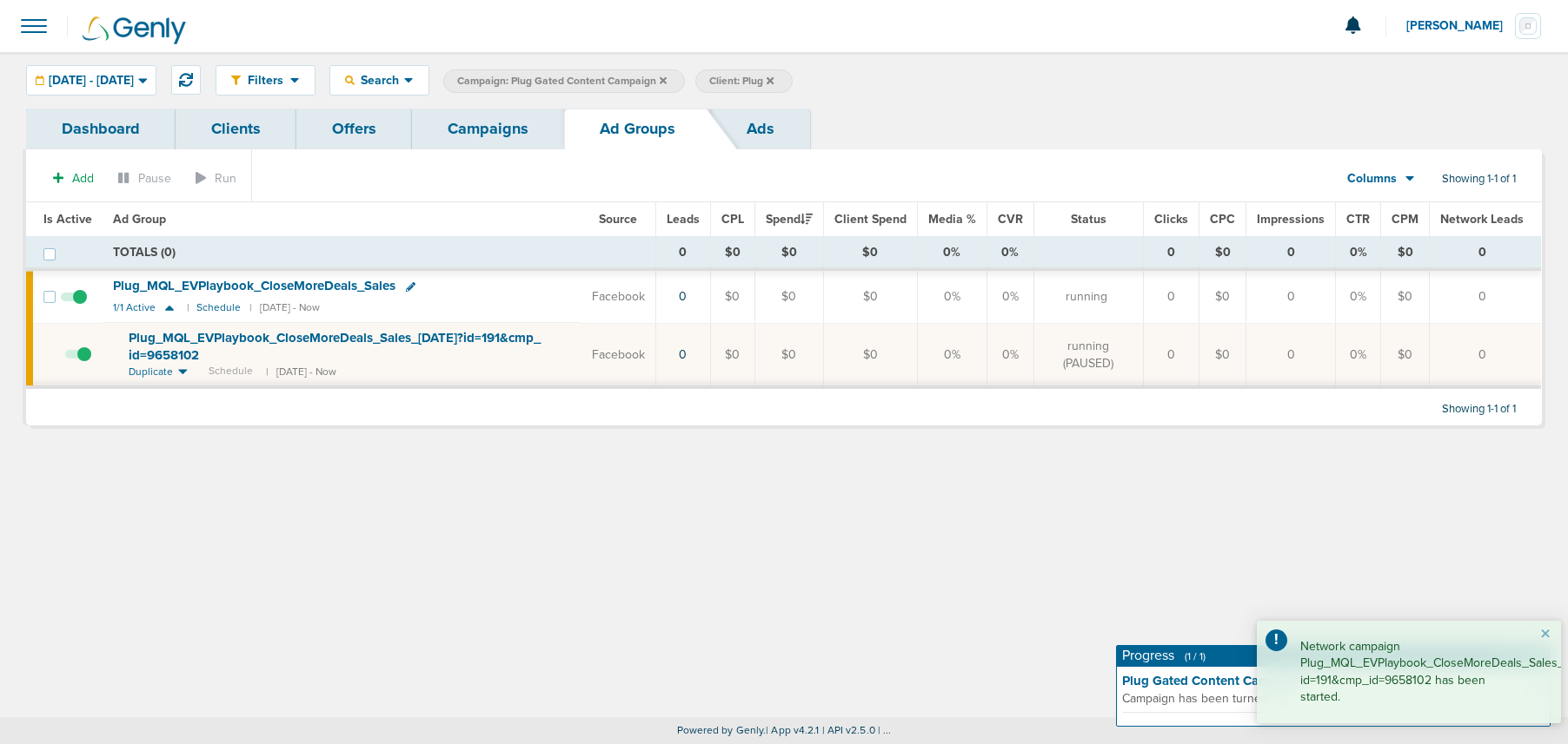
click at [482, 122] on link "Campaigns" at bounding box center [487, 129] width 152 height 41
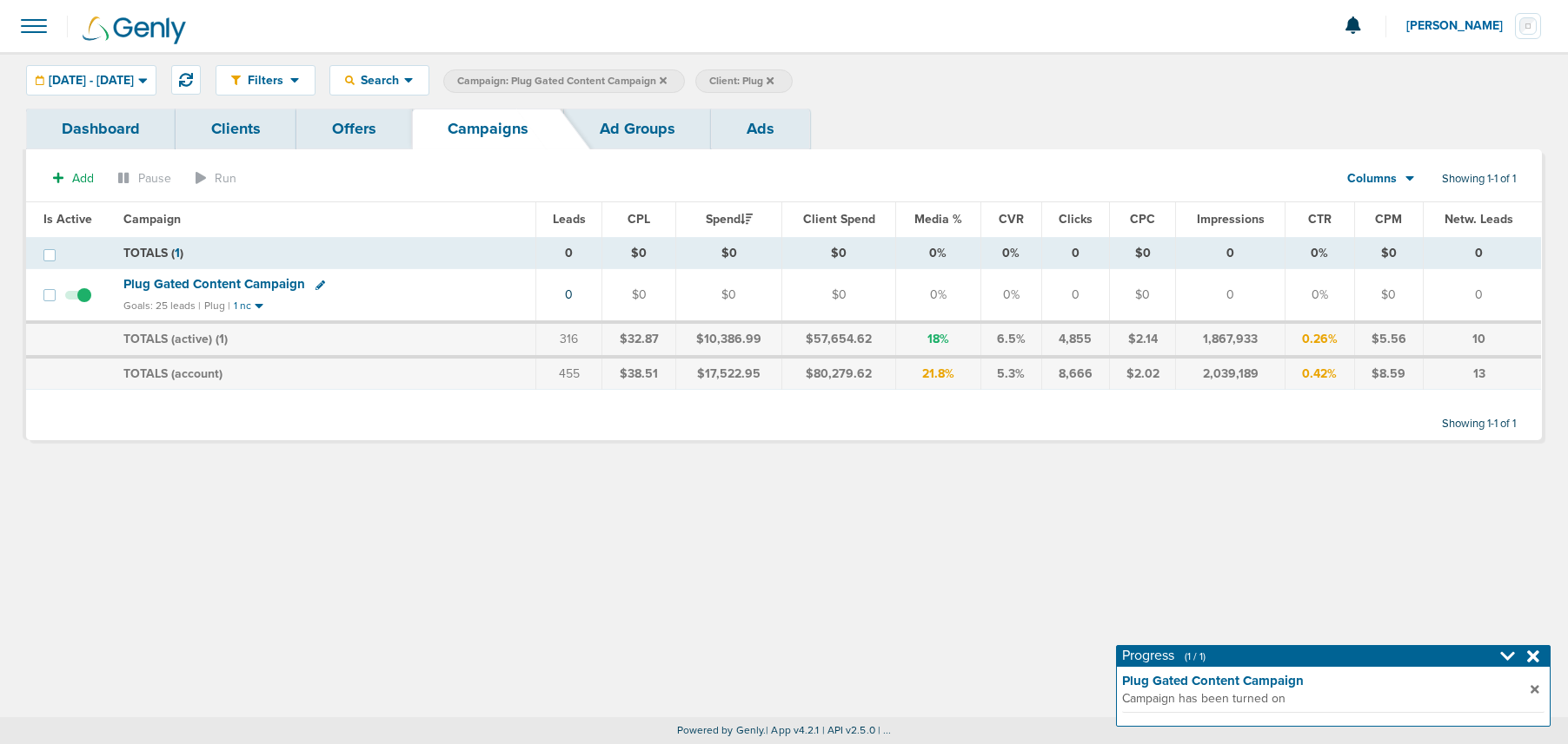
click at [666, 76] on icon at bounding box center [663, 80] width 7 height 10
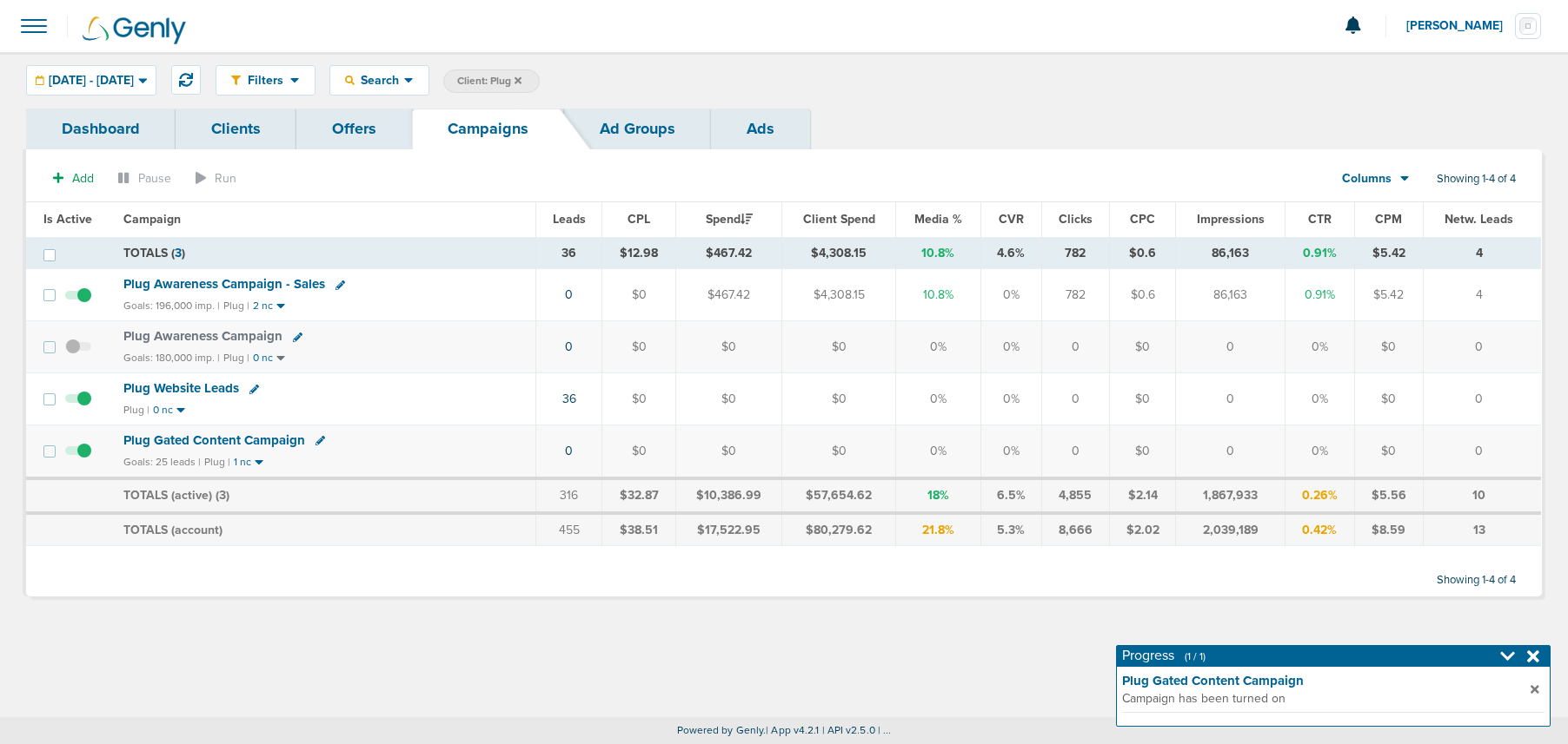
click at [521, 80] on icon at bounding box center [518, 80] width 7 height 7
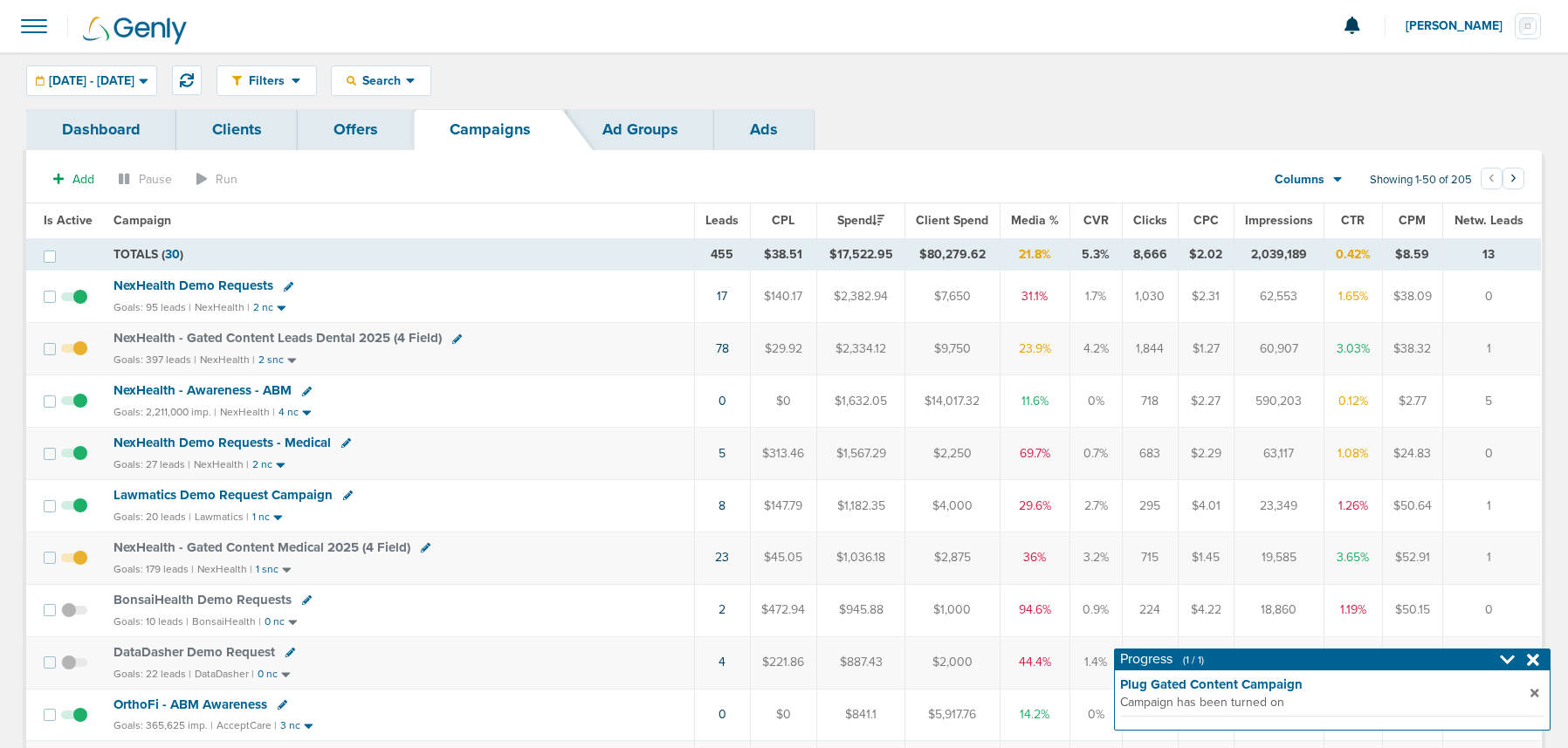
click at [1450, 21] on span "[PERSON_NAME]" at bounding box center [1461, 26] width 109 height 12
click at [1411, 75] on link "Sign Out" at bounding box center [1454, 76] width 175 height 22
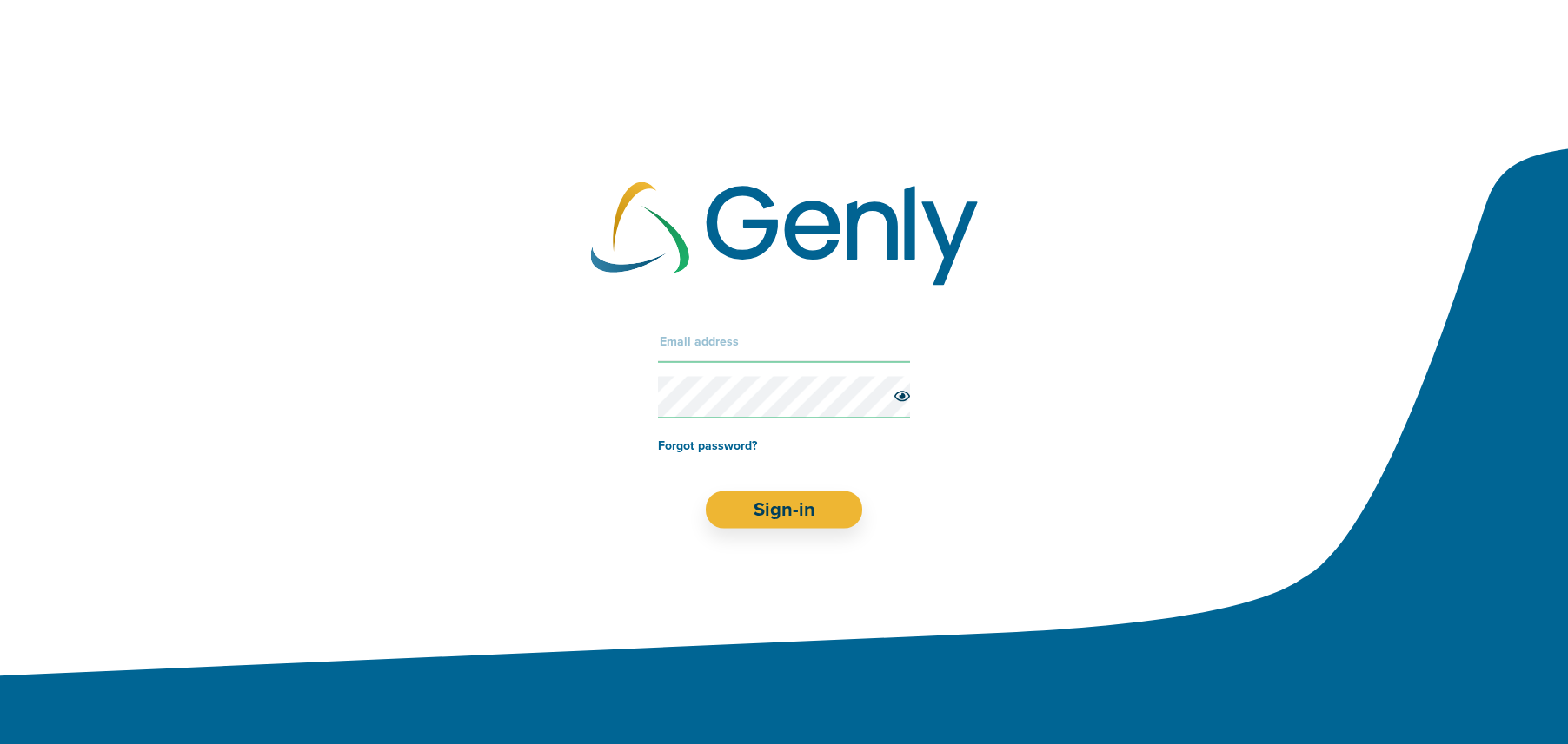
drag, startPoint x: 721, startPoint y: 333, endPoint x: 717, endPoint y: 344, distance: 11.7
click at [721, 333] on input "text" at bounding box center [784, 341] width 252 height 41
type input "[EMAIL_ADDRESS][DOMAIN_NAME]"
click at [751, 506] on button "Sign-in" at bounding box center [784, 509] width 158 height 38
